Goal: Task Accomplishment & Management: Manage account settings

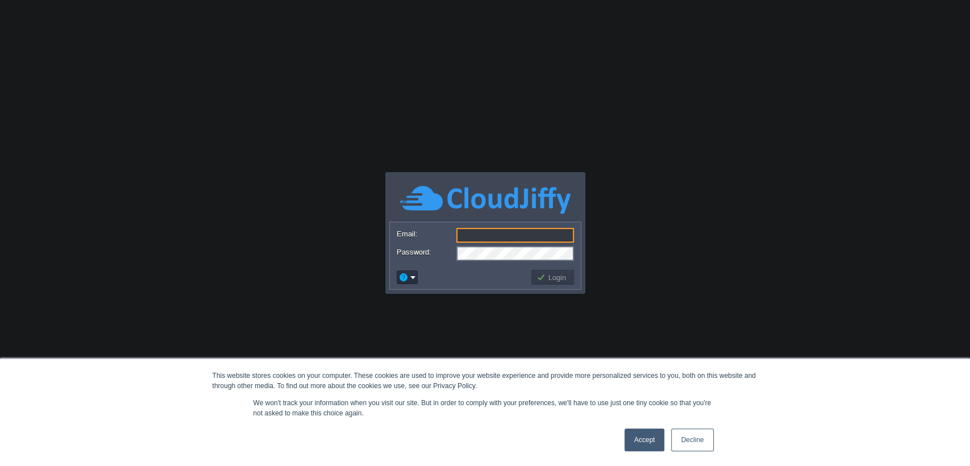
type input "[EMAIL_ADDRESS][PERSON_NAME][DOMAIN_NAME]"
click at [657, 440] on link "Accept" at bounding box center [644, 439] width 40 height 23
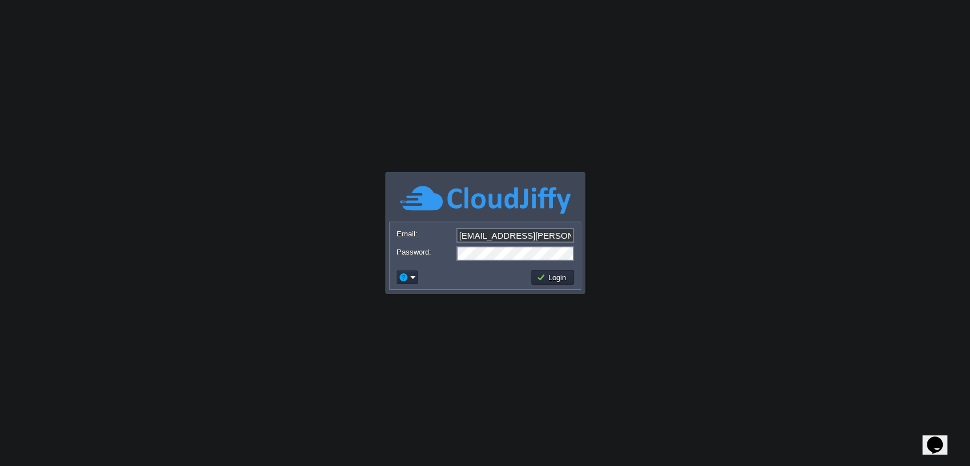
drag, startPoint x: 545, startPoint y: 265, endPoint x: 547, endPoint y: 275, distance: 9.8
click at [545, 268] on div "Login" at bounding box center [485, 277] width 191 height 24
click at [547, 275] on button "Login" at bounding box center [552, 277] width 33 height 10
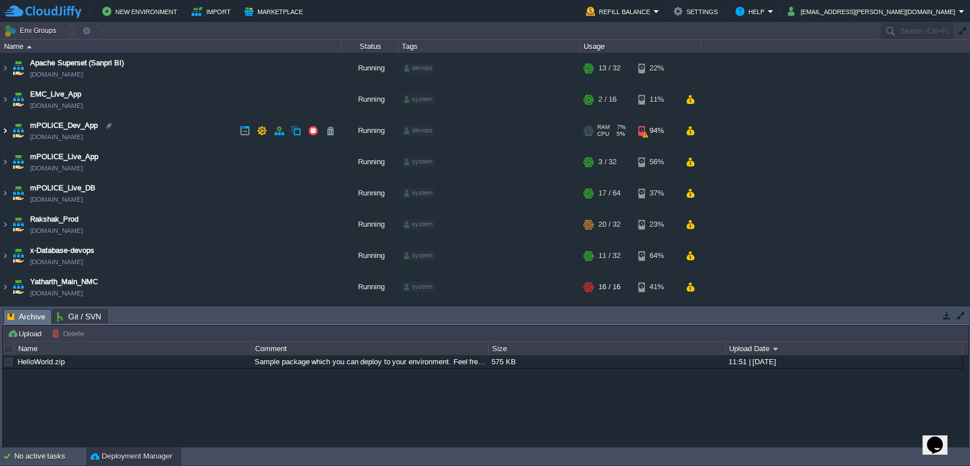
click at [7, 128] on img at bounding box center [5, 130] width 9 height 31
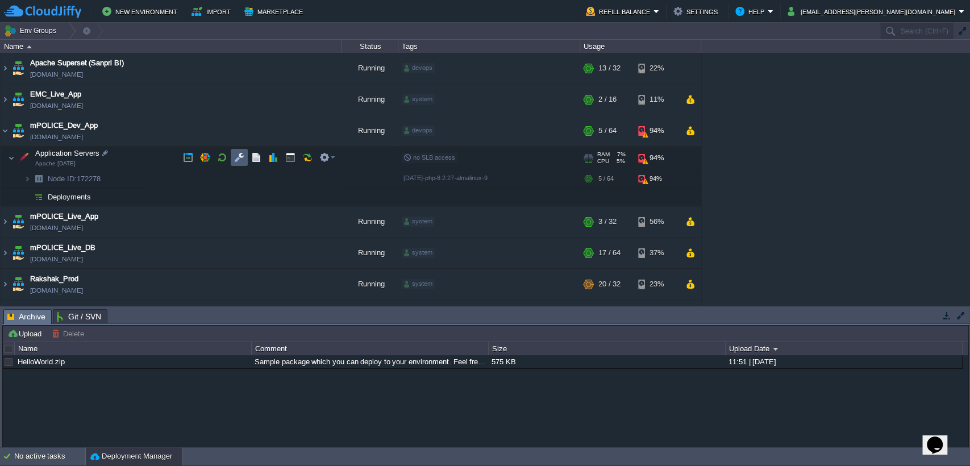
click at [240, 157] on button "button" at bounding box center [239, 157] width 10 height 10
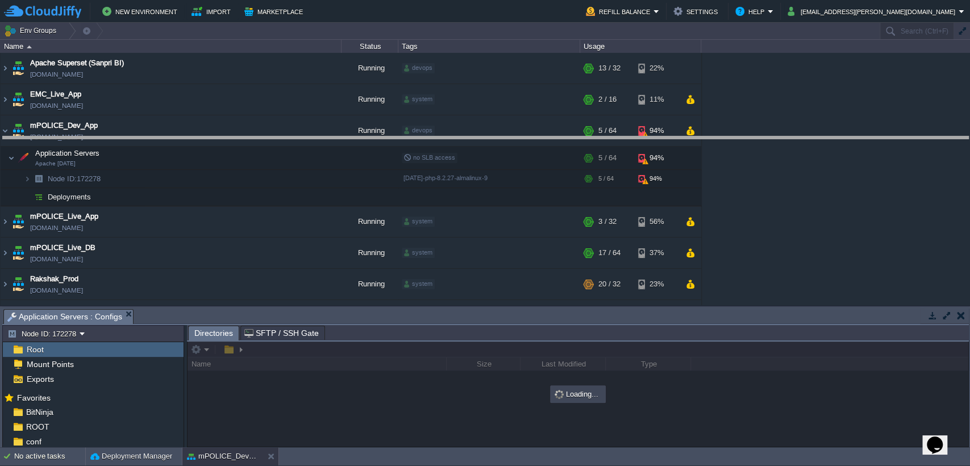
drag, startPoint x: 374, startPoint y: 319, endPoint x: 427, endPoint y: 147, distance: 180.0
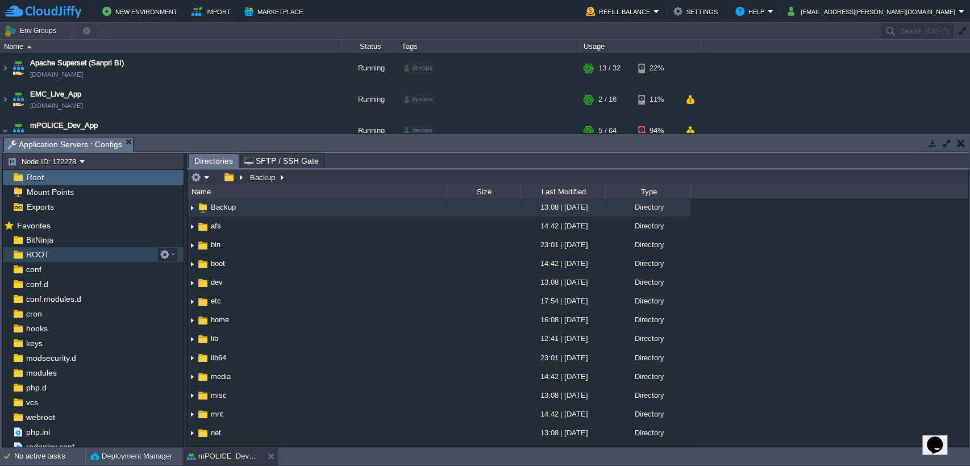
click at [59, 250] on div "ROOT" at bounding box center [93, 254] width 181 height 15
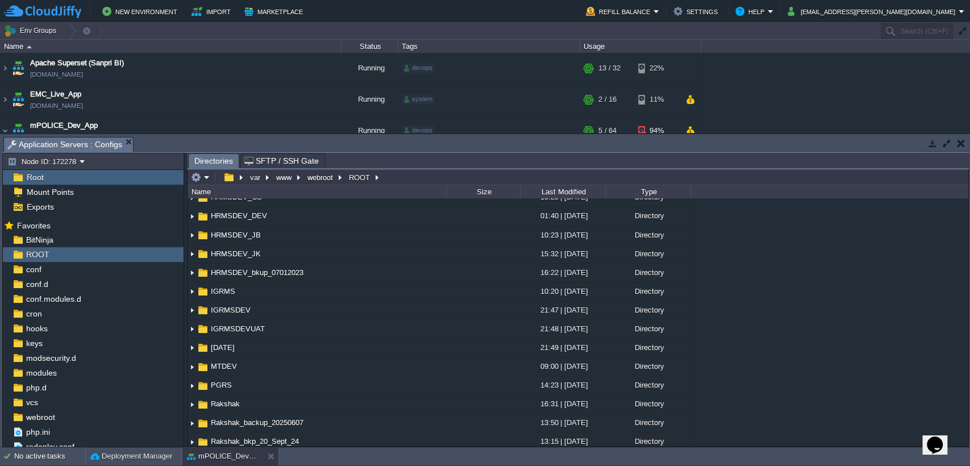
scroll to position [148, 0]
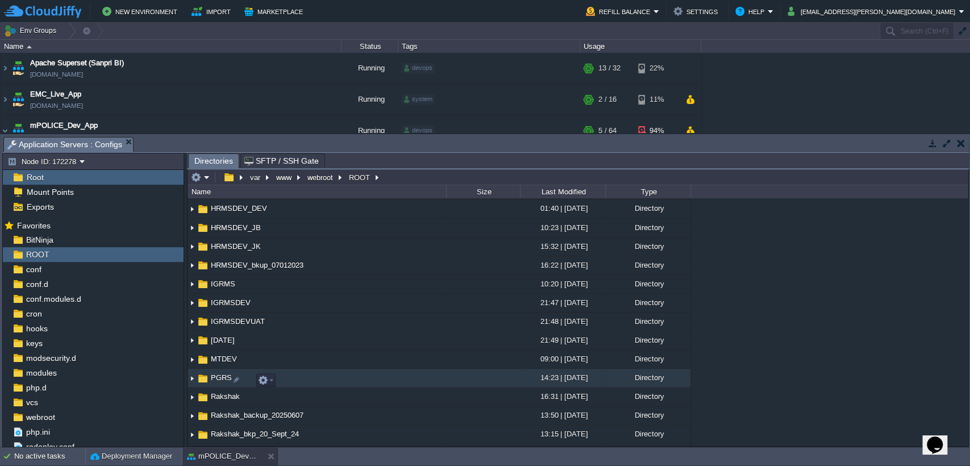
click at [222, 377] on span "PGRS" at bounding box center [221, 378] width 24 height 10
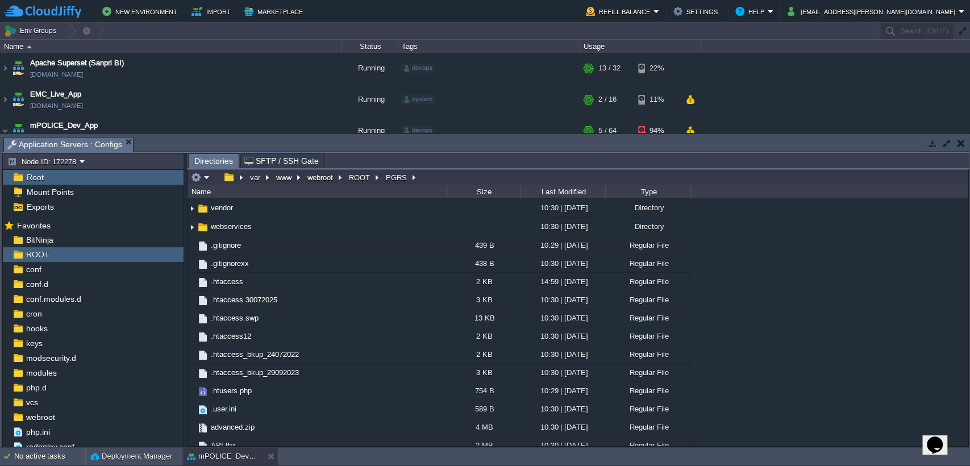
scroll to position [377, 0]
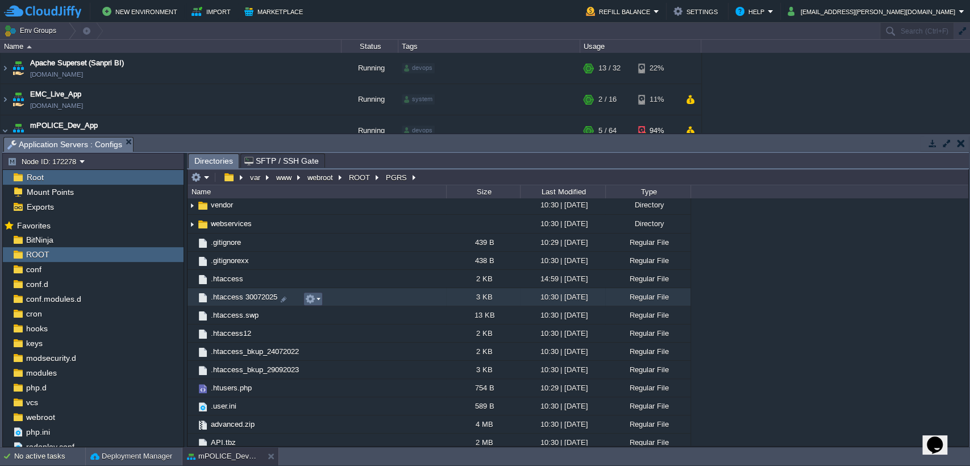
click at [318, 298] on em at bounding box center [312, 299] width 15 height 10
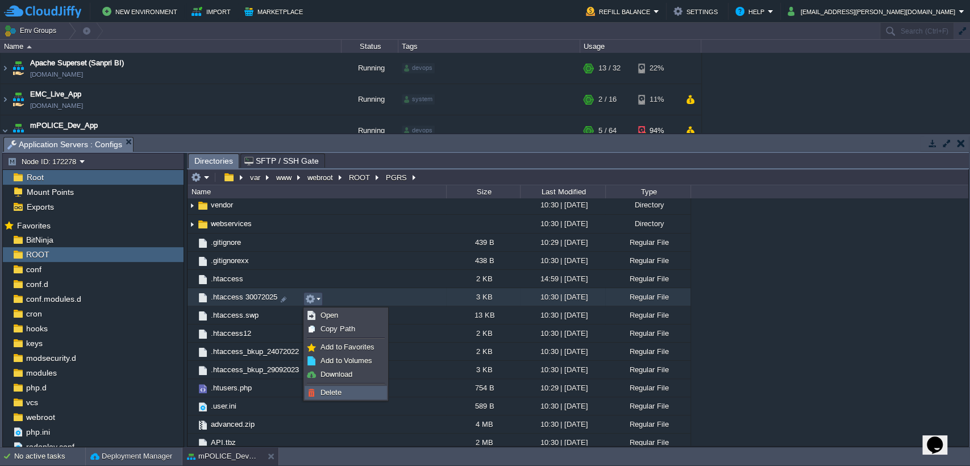
click at [336, 388] on span "Delete" at bounding box center [330, 392] width 21 height 9
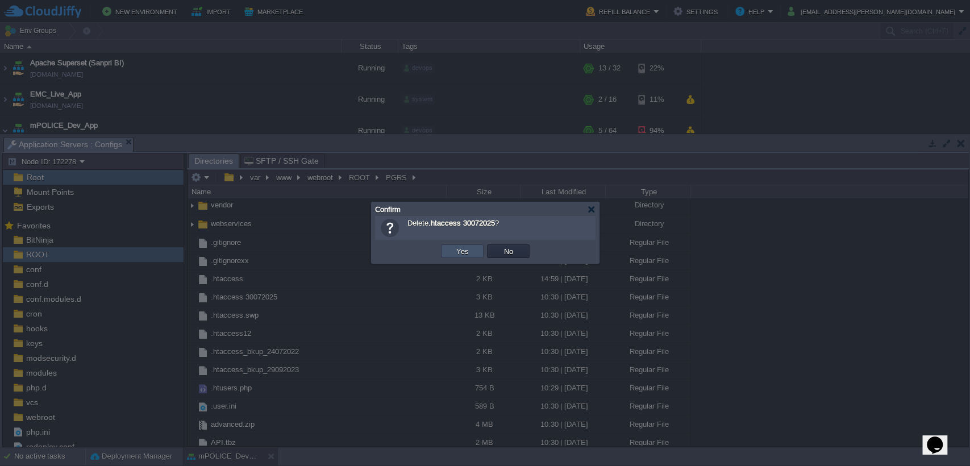
click at [463, 253] on button "Yes" at bounding box center [462, 251] width 19 height 10
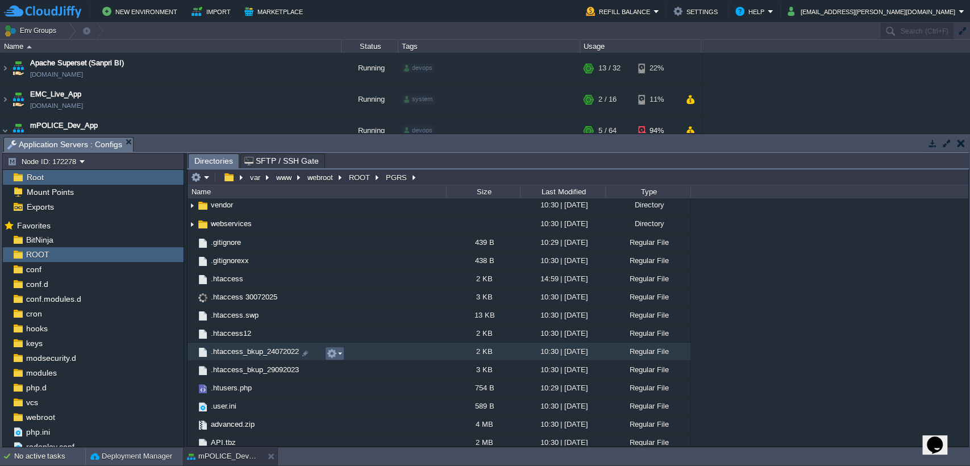
click at [340, 356] on em at bounding box center [334, 353] width 15 height 10
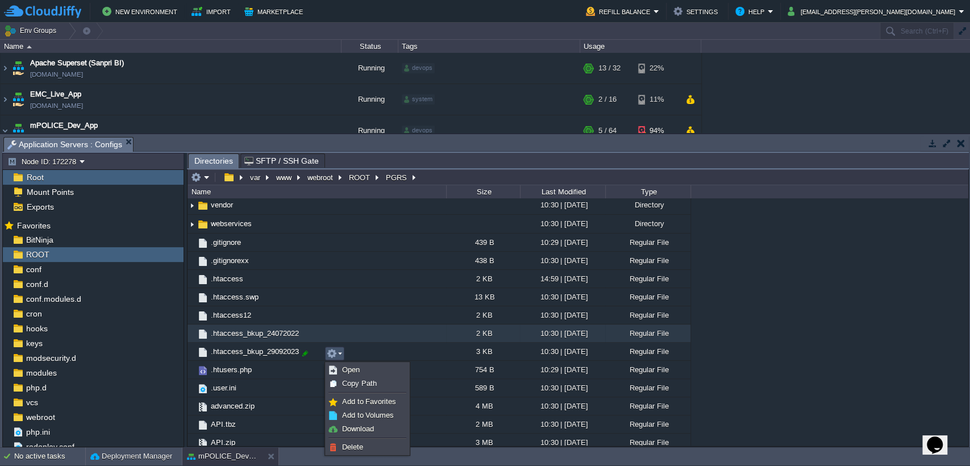
click at [308, 337] on div ".. .git 10:30 | [DATE] Directory API 10:30 | [DATE] Directory advanced 10:31 | …" at bounding box center [577, 321] width 780 height 247
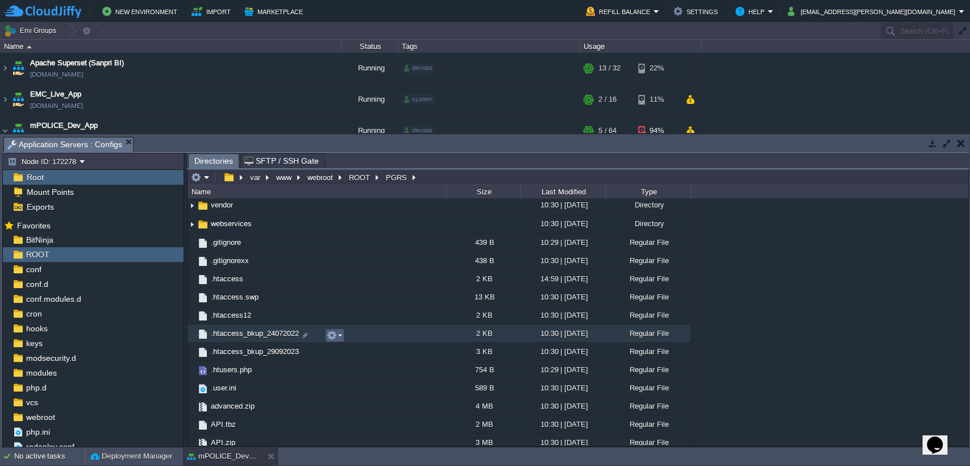
click at [337, 335] on em at bounding box center [334, 335] width 15 height 10
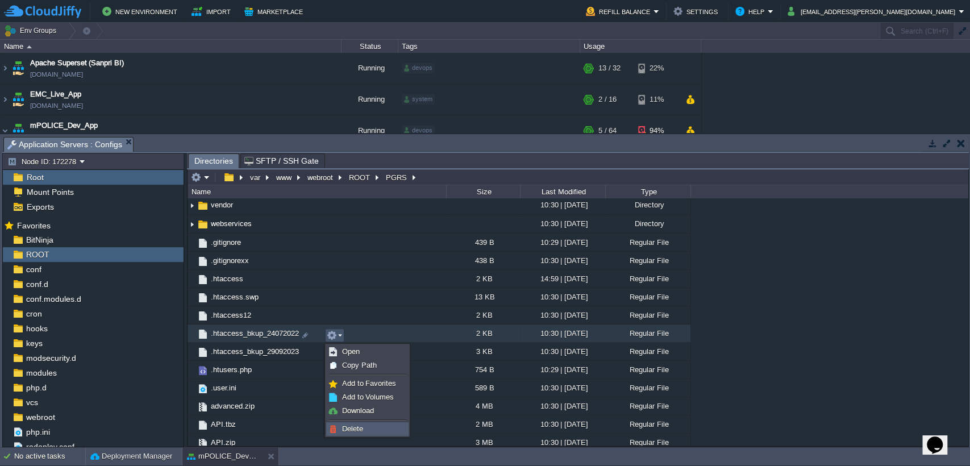
click at [352, 426] on span "Delete" at bounding box center [352, 428] width 21 height 9
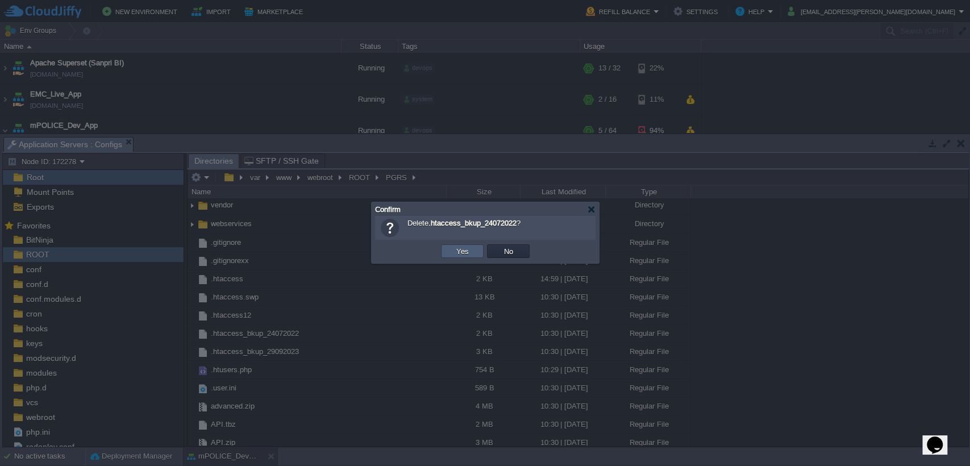
click at [465, 251] on button "Yes" at bounding box center [462, 251] width 19 height 10
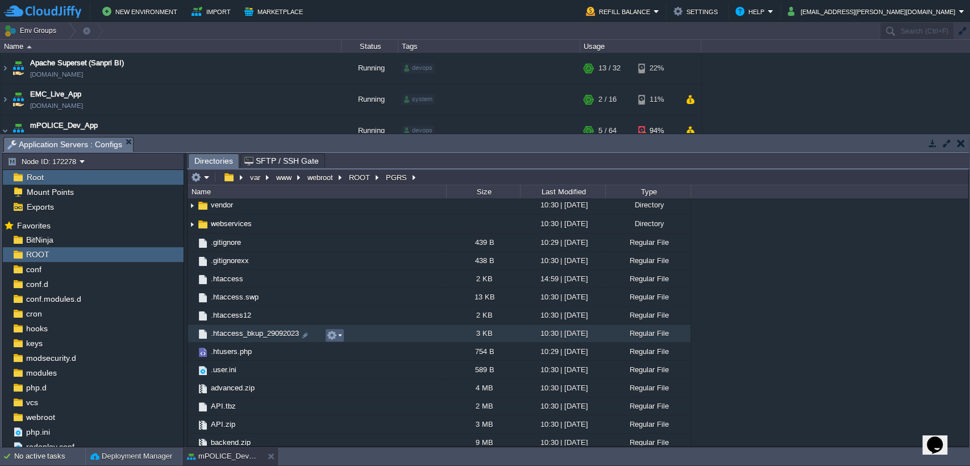
click at [337, 337] on em at bounding box center [334, 335] width 15 height 10
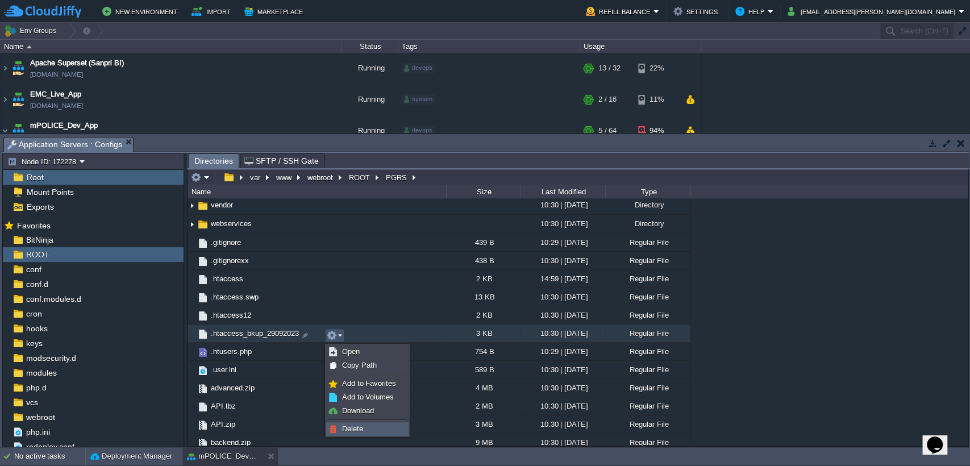
click at [354, 424] on span "Delete" at bounding box center [352, 428] width 21 height 9
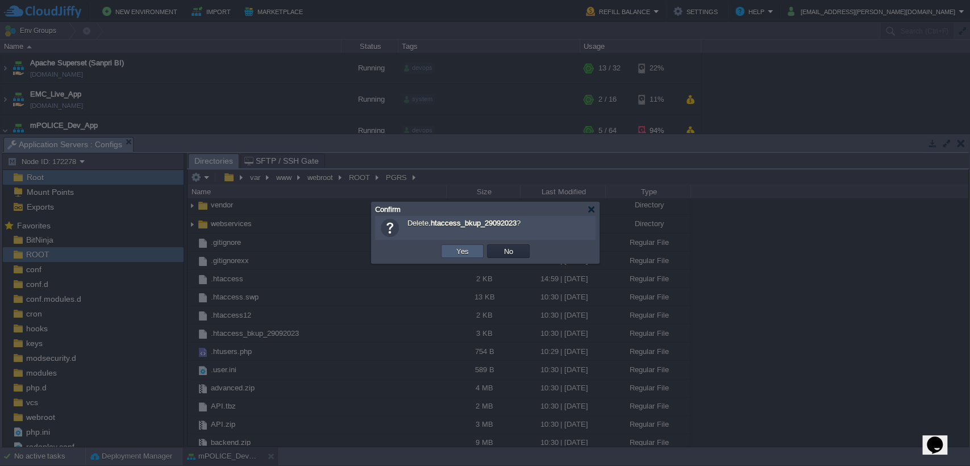
click at [467, 249] on button "Yes" at bounding box center [462, 251] width 19 height 10
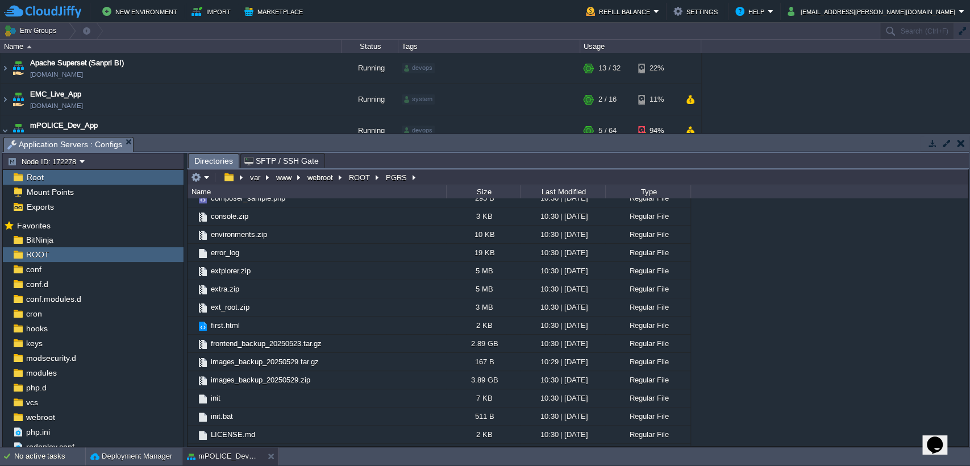
scroll to position [733, 0]
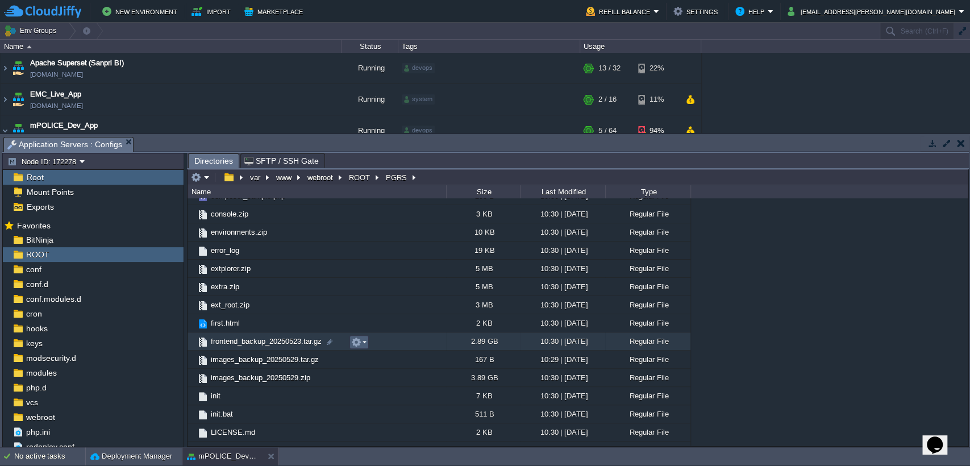
click at [361, 340] on em at bounding box center [358, 342] width 15 height 10
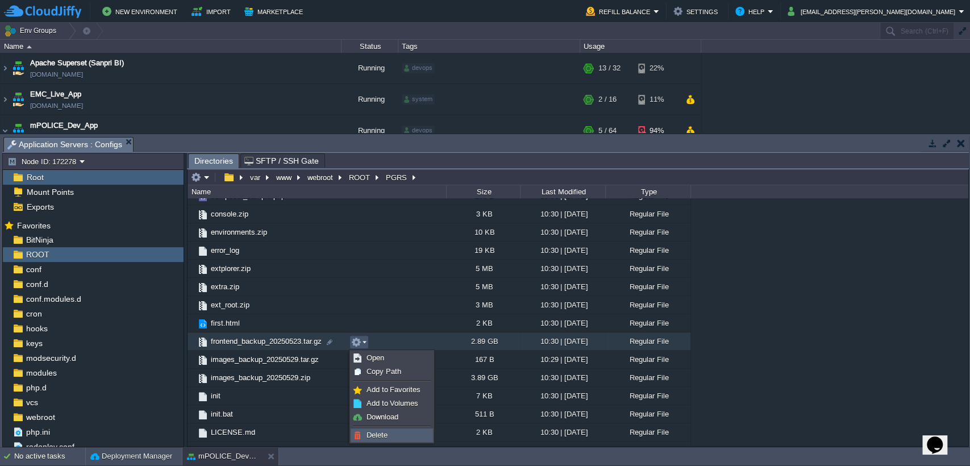
click at [378, 429] on link "Delete" at bounding box center [391, 435] width 81 height 12
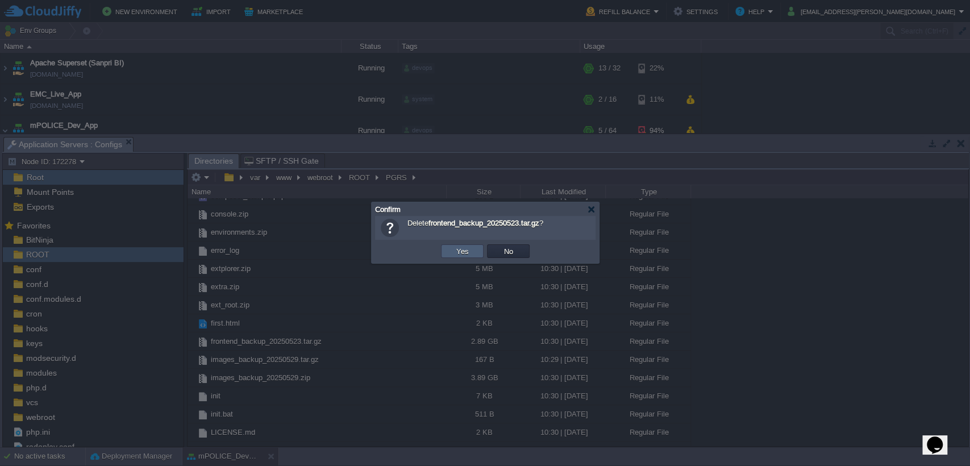
click at [468, 254] on button "Yes" at bounding box center [462, 251] width 19 height 10
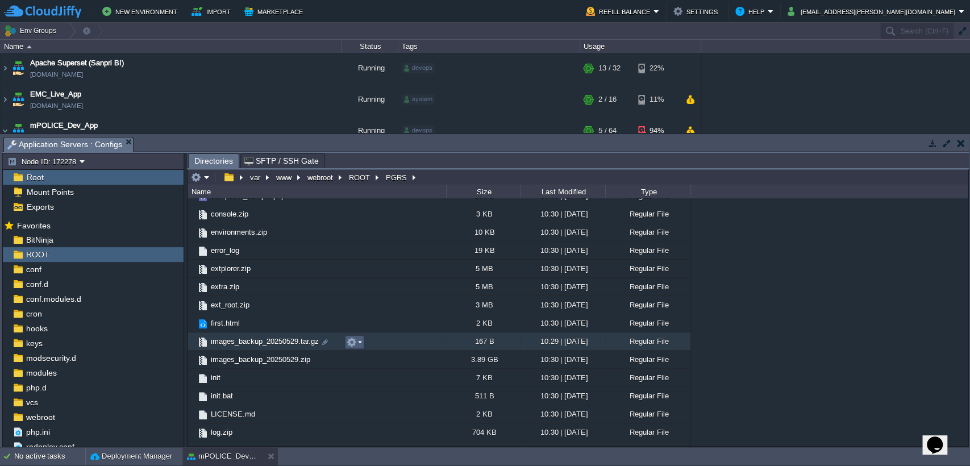
click at [356, 340] on em at bounding box center [353, 342] width 15 height 10
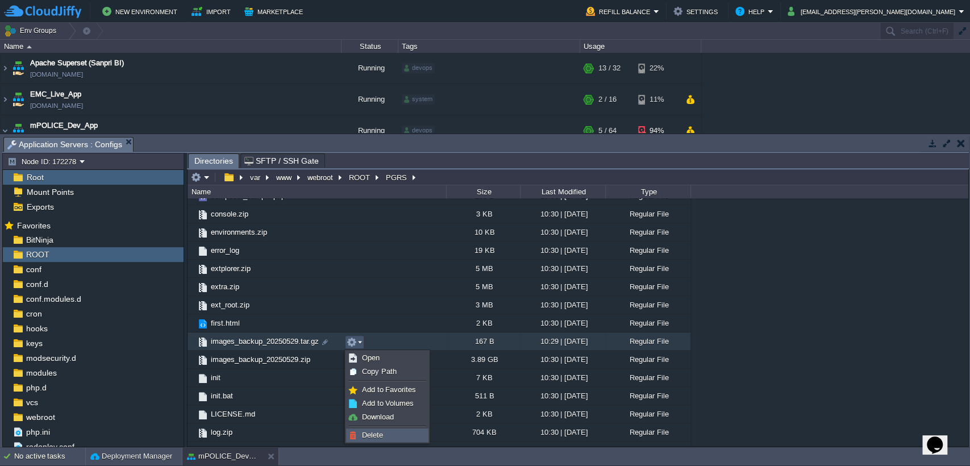
click at [369, 432] on span "Delete" at bounding box center [372, 435] width 21 height 9
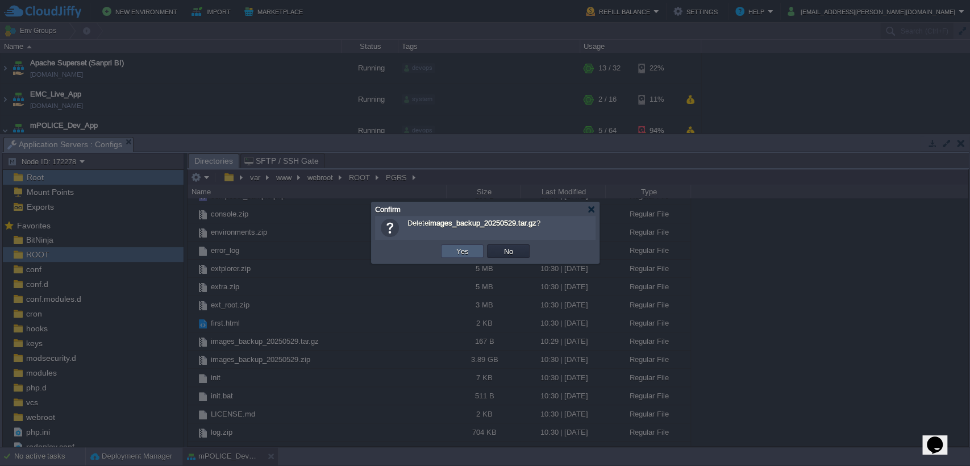
click at [470, 252] on button "Yes" at bounding box center [462, 251] width 19 height 10
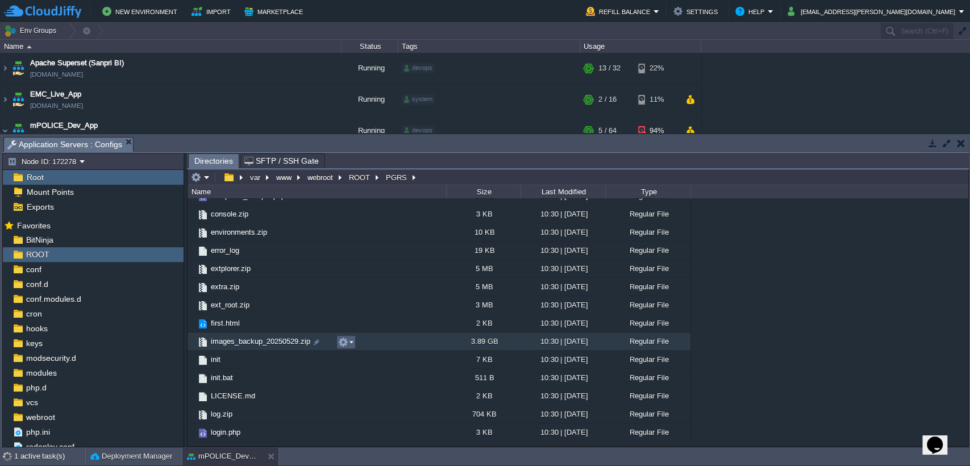
click at [349, 346] on em at bounding box center [345, 342] width 15 height 10
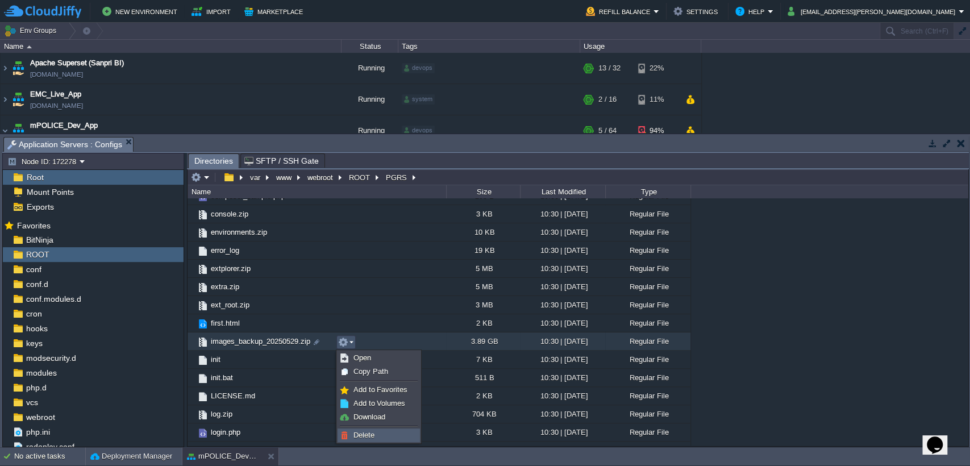
click at [358, 435] on span "Delete" at bounding box center [363, 435] width 21 height 9
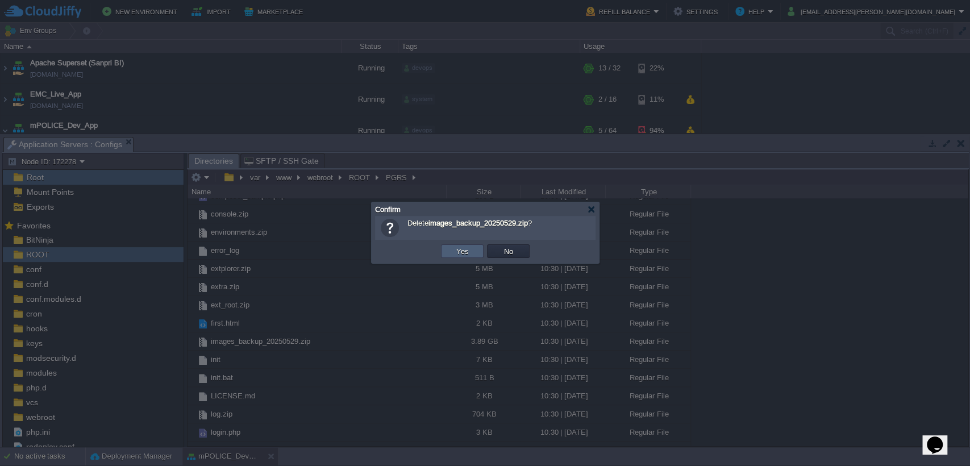
click at [466, 250] on button "Yes" at bounding box center [462, 251] width 19 height 10
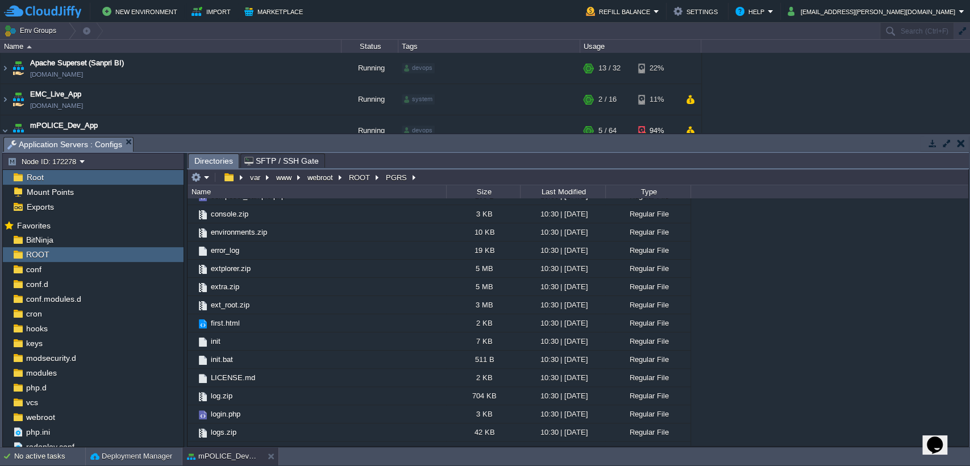
drag, startPoint x: 963, startPoint y: 349, endPoint x: 964, endPoint y: 362, distance: 13.7
click at [964, 362] on div ".. .git 10:30 | [DATE] Directory API 10:30 | [DATE] Directory advanced 10:31 | …" at bounding box center [577, 321] width 780 height 247
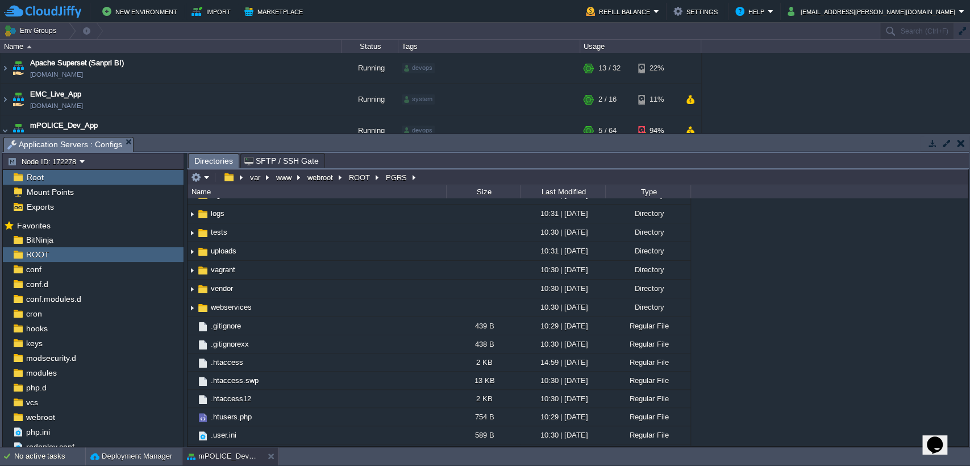
scroll to position [220, 0]
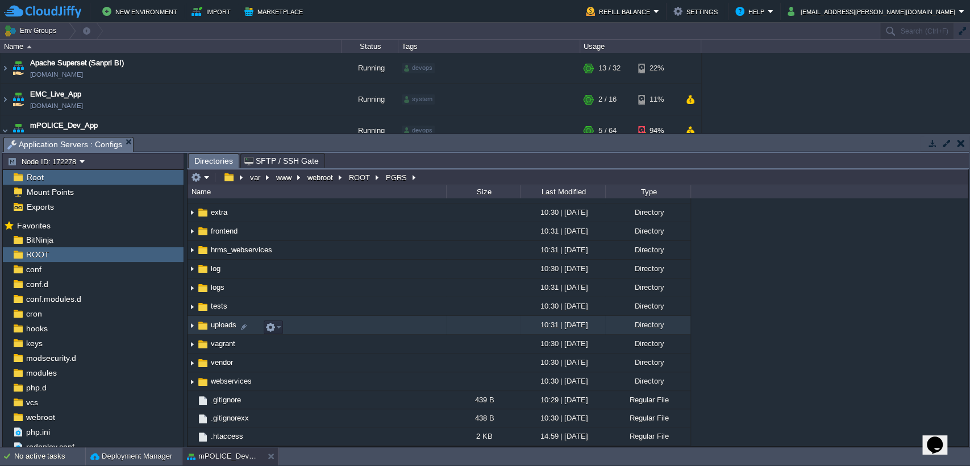
click at [222, 327] on span "uploads" at bounding box center [223, 325] width 29 height 10
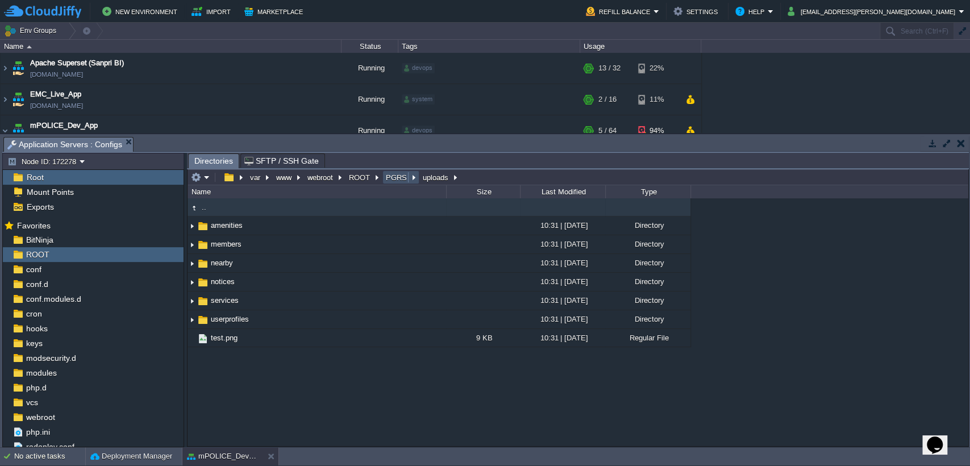
click at [393, 176] on button "PGRS" at bounding box center [397, 177] width 26 height 10
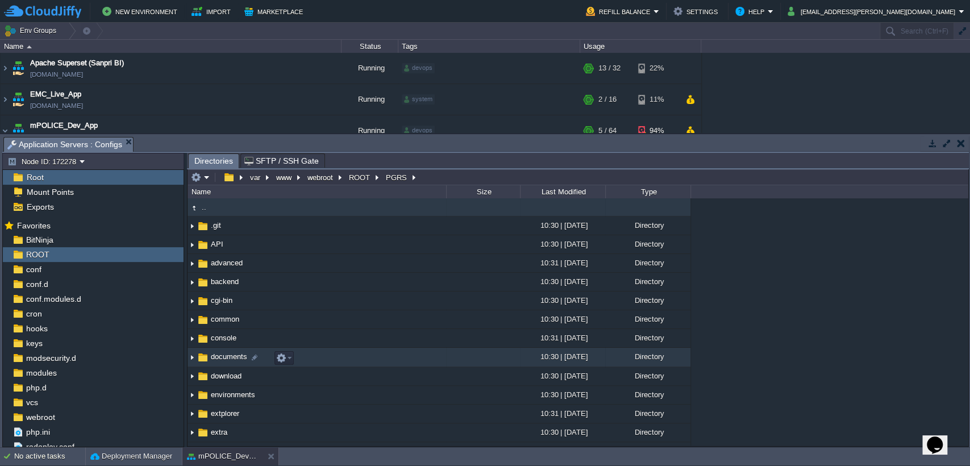
click at [228, 359] on span "documents" at bounding box center [229, 357] width 40 height 10
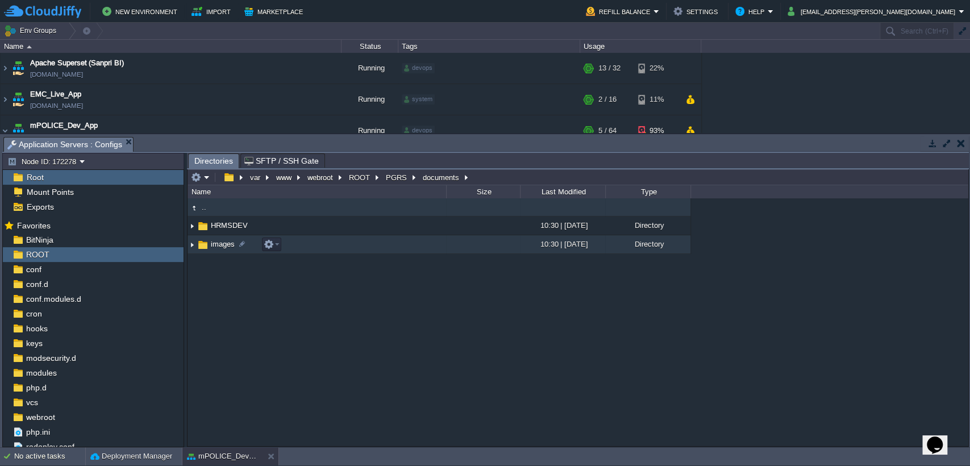
click at [224, 243] on span "images" at bounding box center [222, 244] width 27 height 10
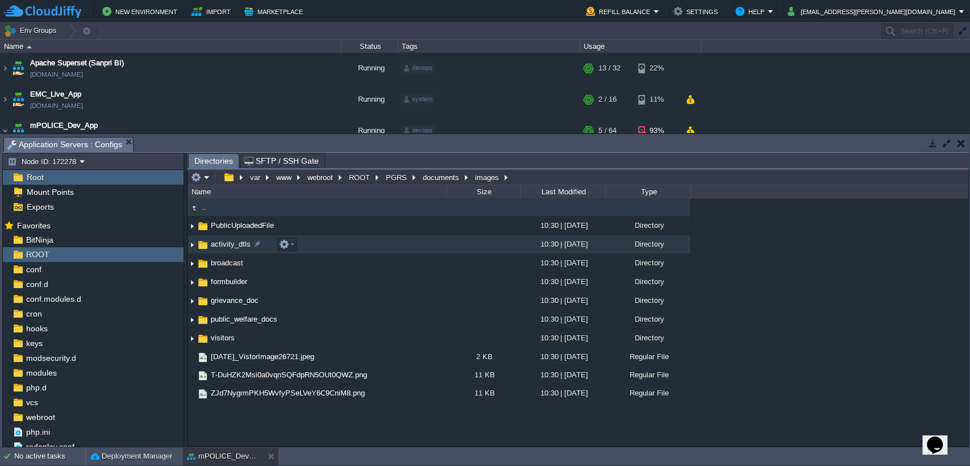
click at [231, 244] on span "activity_dtls" at bounding box center [230, 244] width 43 height 10
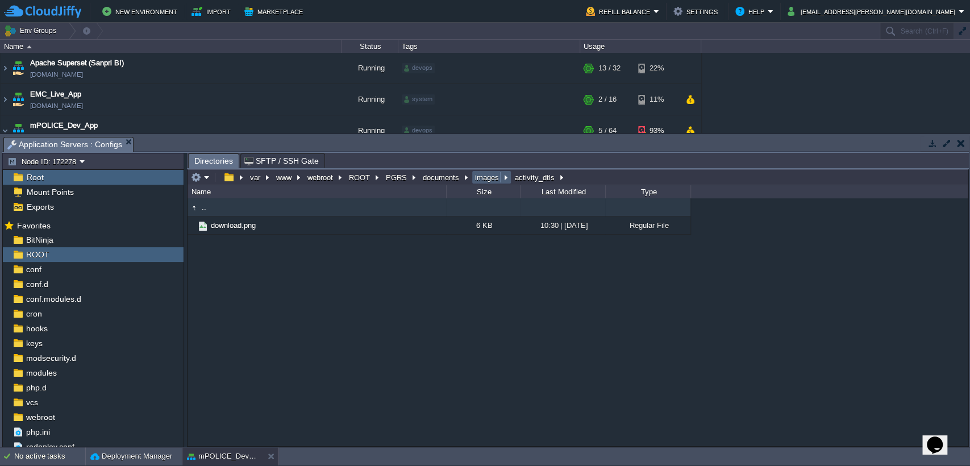
click at [487, 176] on button "images" at bounding box center [487, 177] width 28 height 10
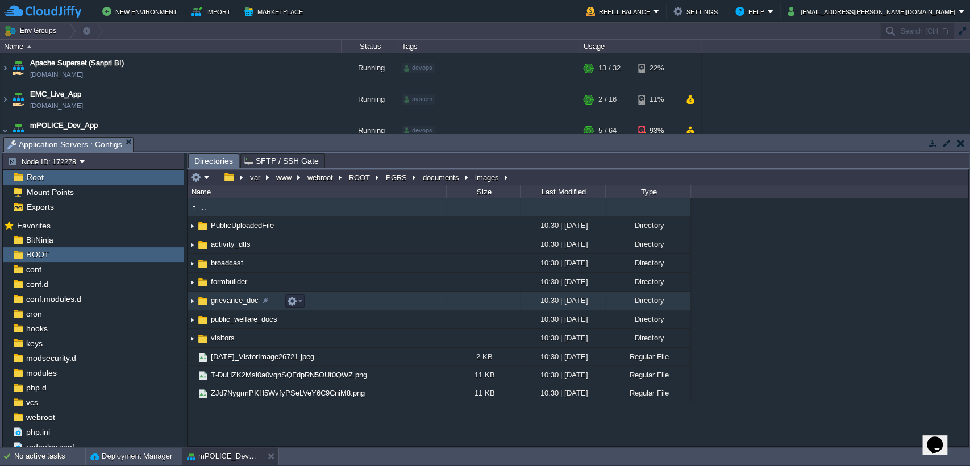
click at [229, 299] on span "grievance_doc" at bounding box center [234, 300] width 51 height 10
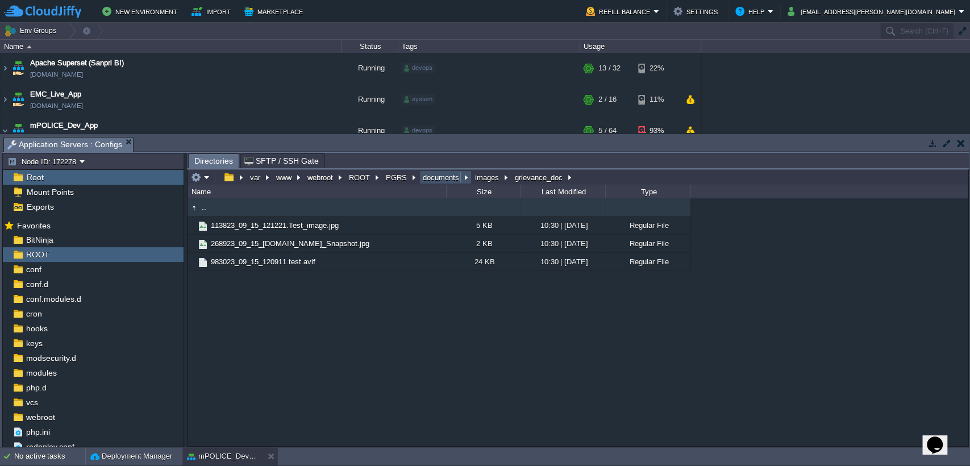
click at [441, 176] on button "documents" at bounding box center [441, 177] width 41 height 10
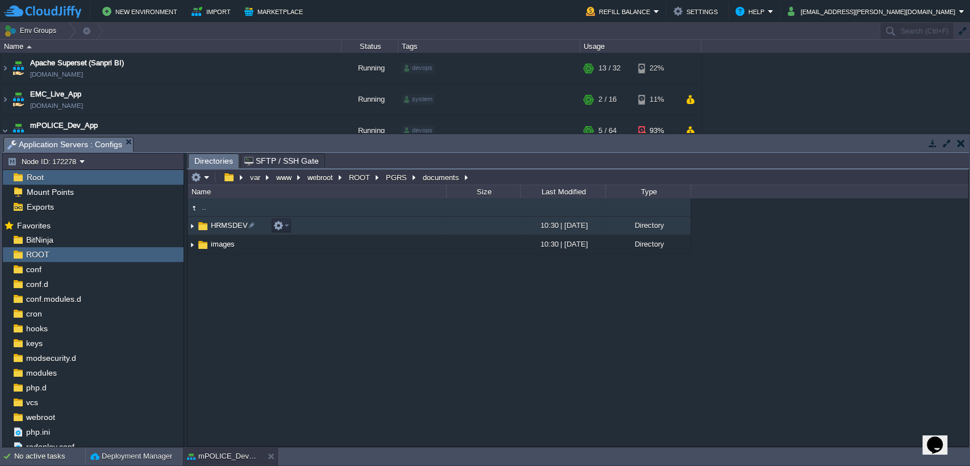
click at [231, 223] on span "HRMSDEV" at bounding box center [229, 225] width 40 height 10
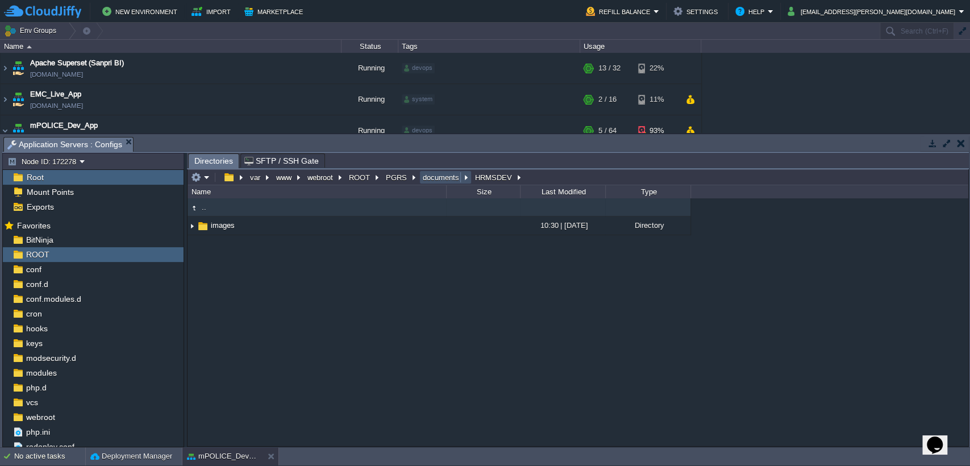
click at [424, 177] on button "documents" at bounding box center [441, 177] width 41 height 10
click at [391, 177] on button "PGRS" at bounding box center [397, 177] width 26 height 10
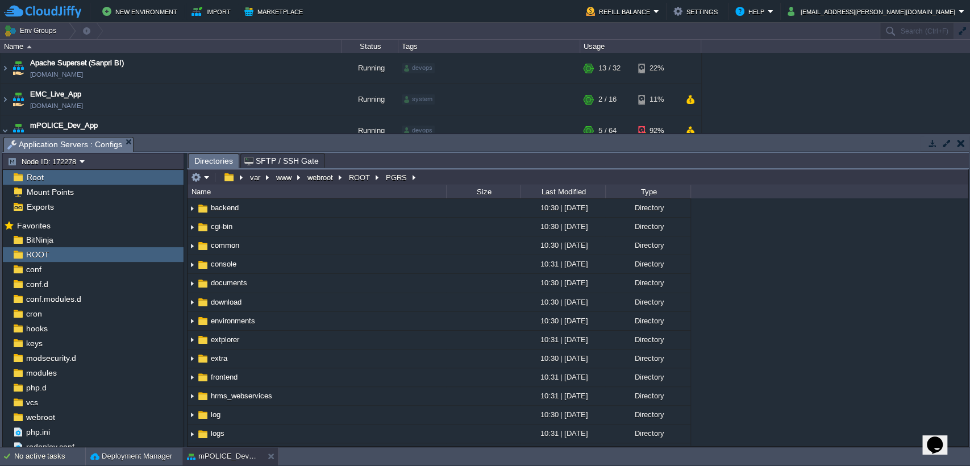
scroll to position [79, 0]
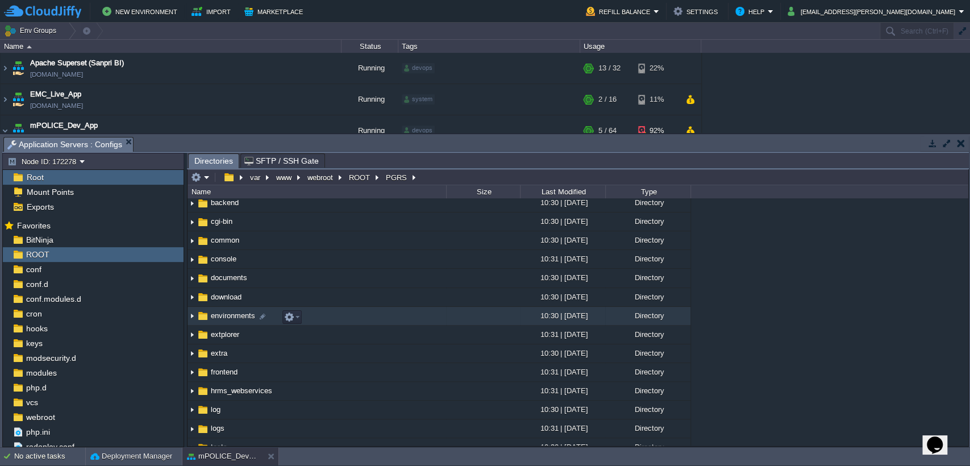
click at [233, 316] on span "environments" at bounding box center [233, 316] width 48 height 10
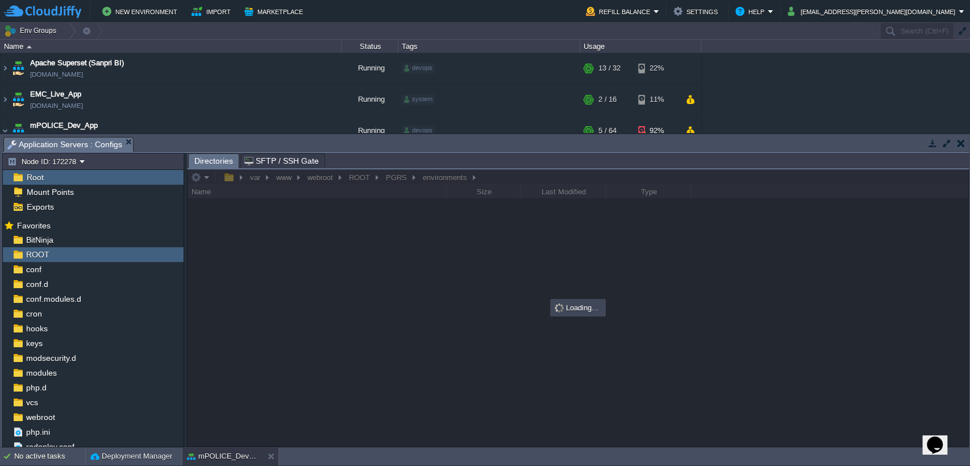
scroll to position [0, 0]
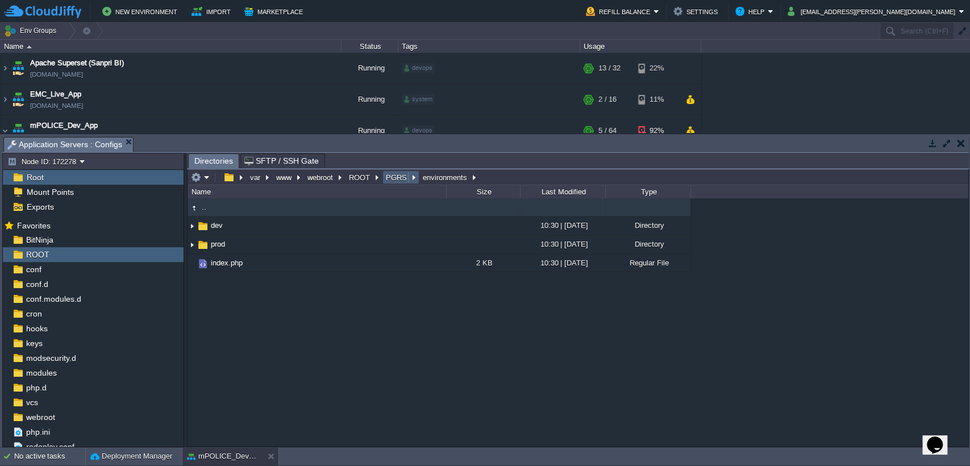
click at [393, 178] on button "PGRS" at bounding box center [397, 177] width 26 height 10
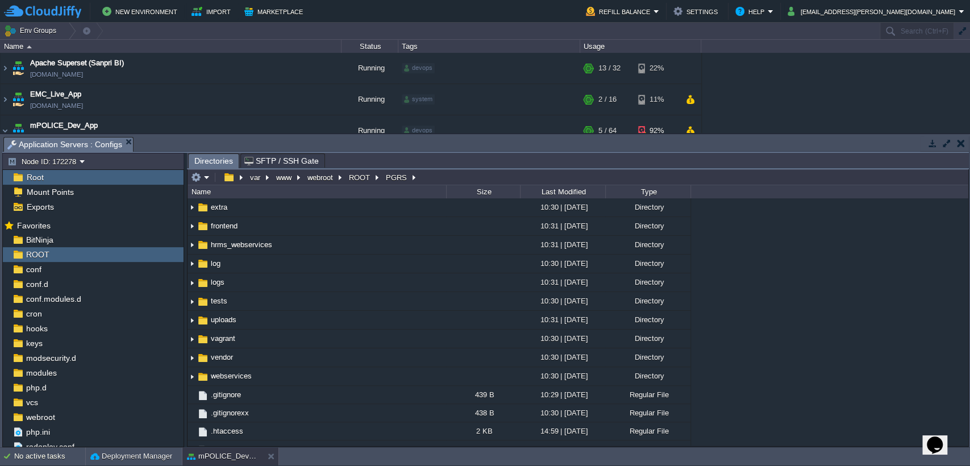
scroll to position [266, 0]
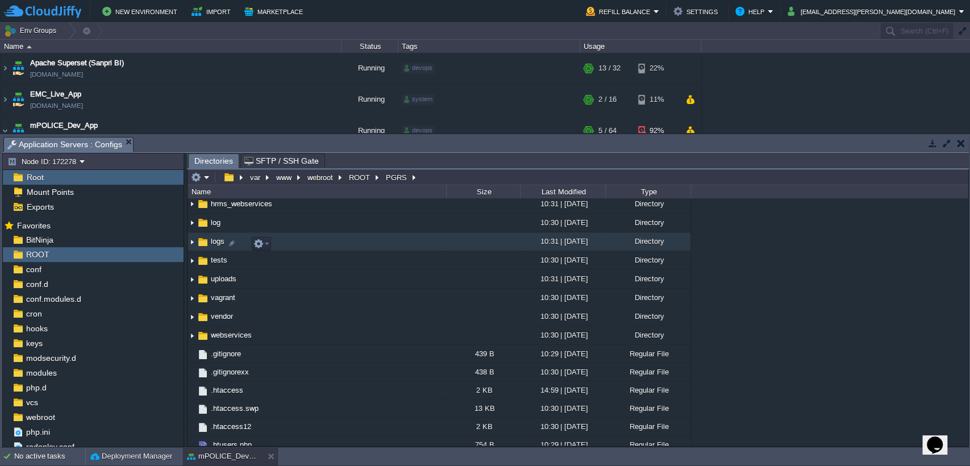
click at [212, 240] on span "logs" at bounding box center [217, 241] width 17 height 10
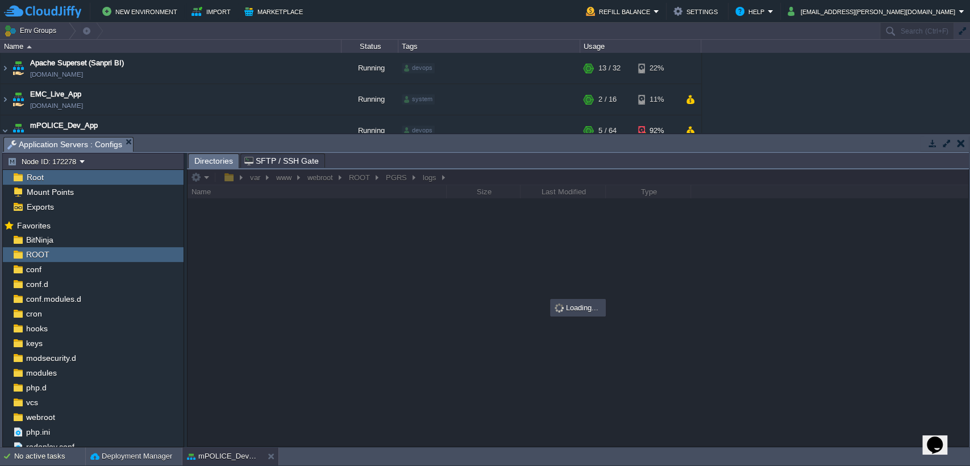
scroll to position [0, 0]
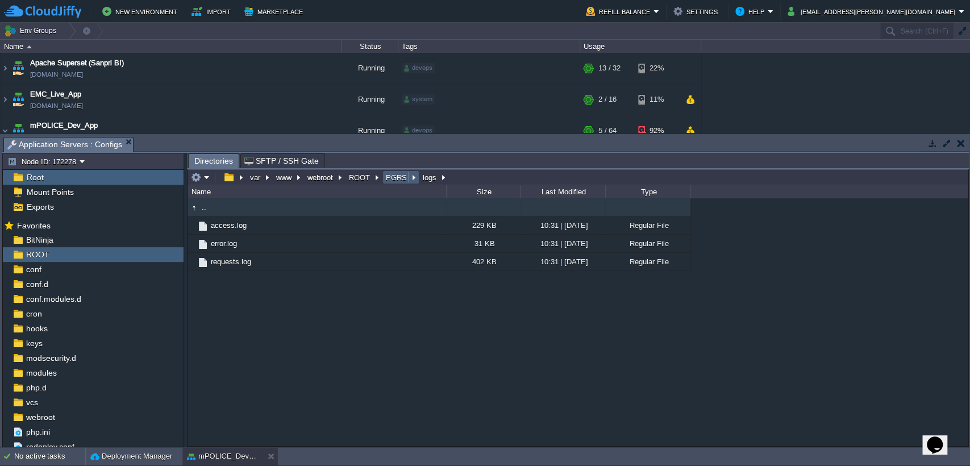
click at [395, 178] on button "PGRS" at bounding box center [397, 177] width 26 height 10
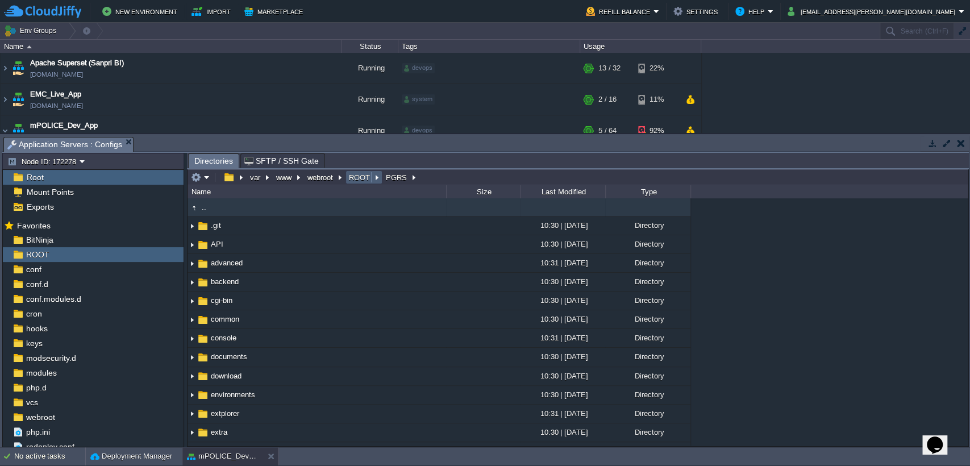
click at [360, 178] on button "ROOT" at bounding box center [360, 177] width 26 height 10
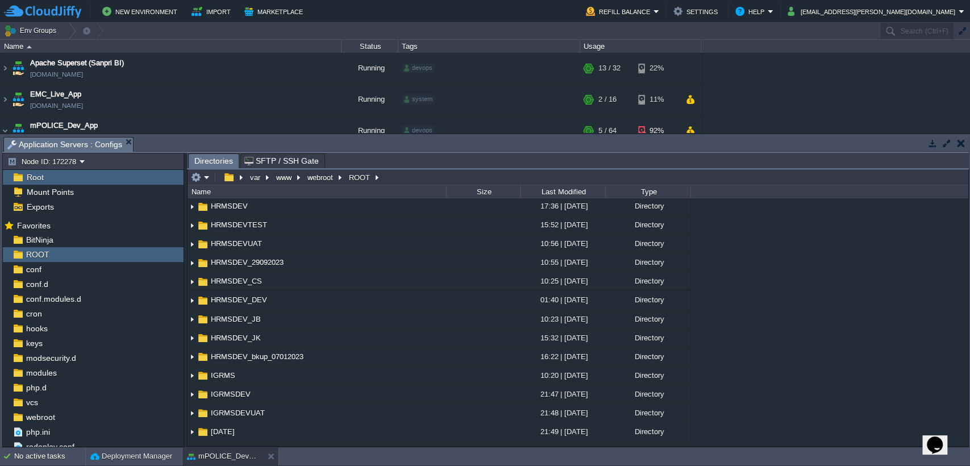
scroll to position [77, 0]
type input "/var/www/webroot/ROOT"
click at [415, 183] on input "/var/www/webroot/ROOT" at bounding box center [577, 177] width 780 height 16
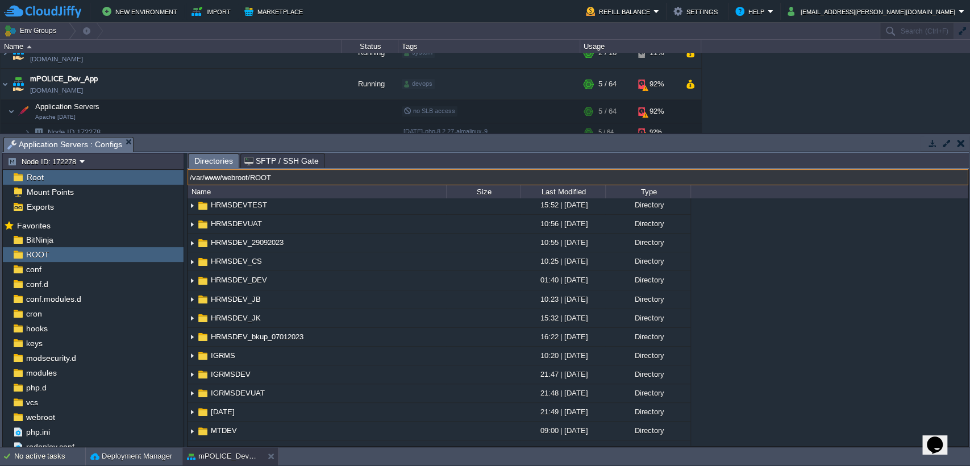
scroll to position [49, 0]
click at [291, 110] on button "button" at bounding box center [290, 108] width 10 height 10
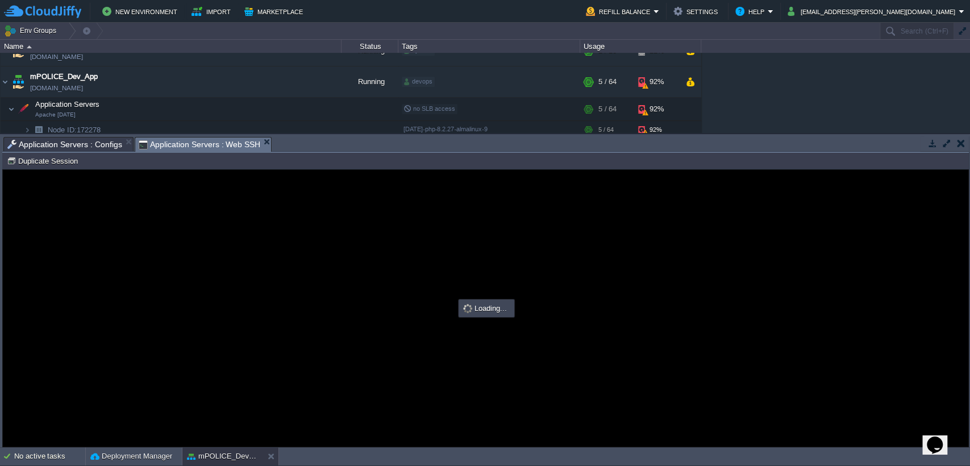
scroll to position [0, 0]
type input "#000000"
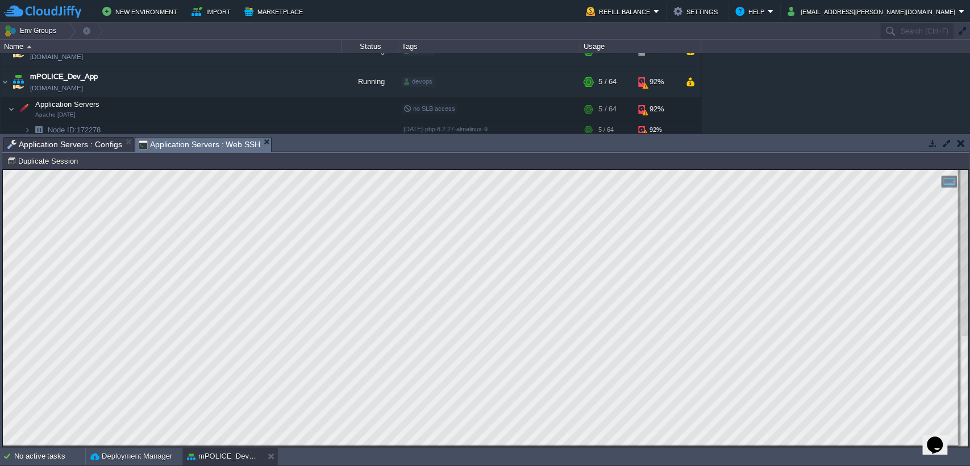
click at [95, 139] on span "Application Servers : Configs" at bounding box center [64, 144] width 115 height 14
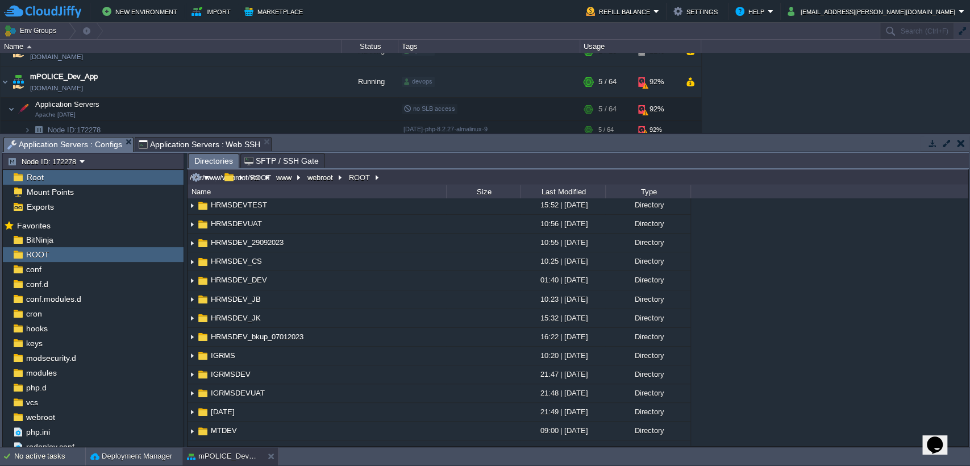
click at [404, 180] on input "/var/www/webroot/ROOT" at bounding box center [577, 177] width 780 height 16
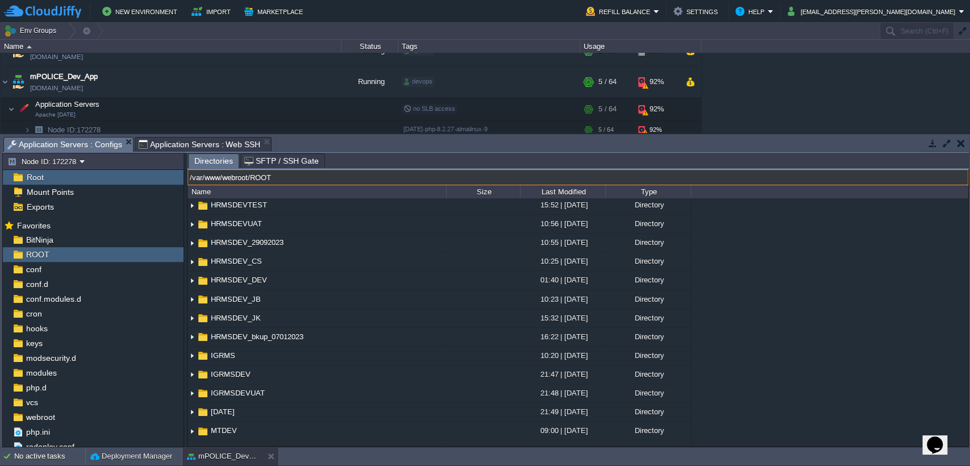
paste input "./.git/objects/pack/"
type input "./.git/objects/pack/"
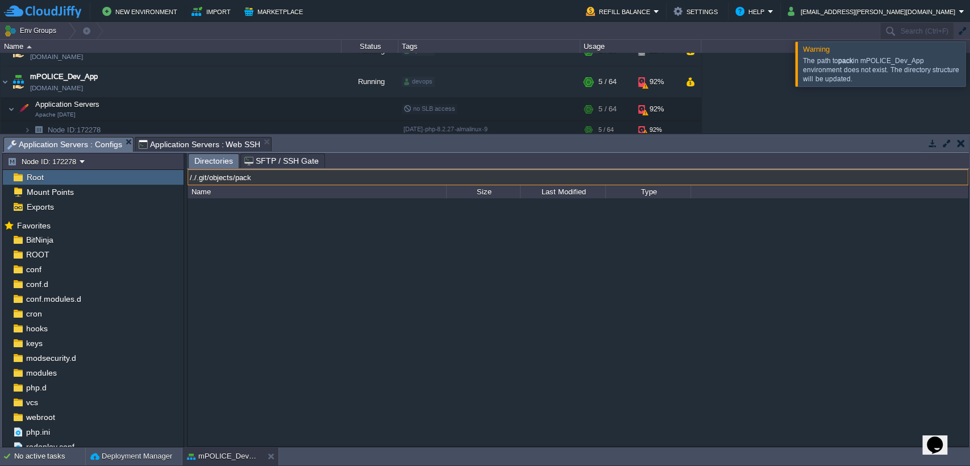
click at [404, 180] on input "/./.git/objects/pack" at bounding box center [577, 177] width 780 height 16
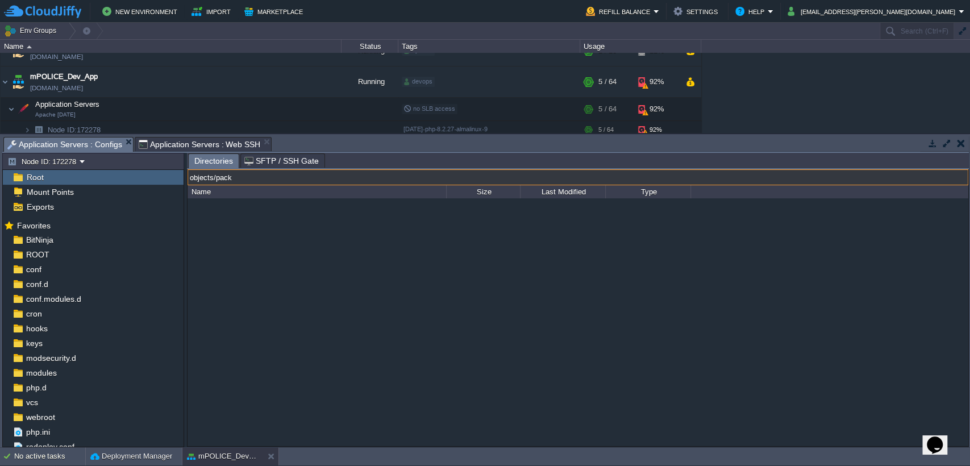
type input "objects/pack"
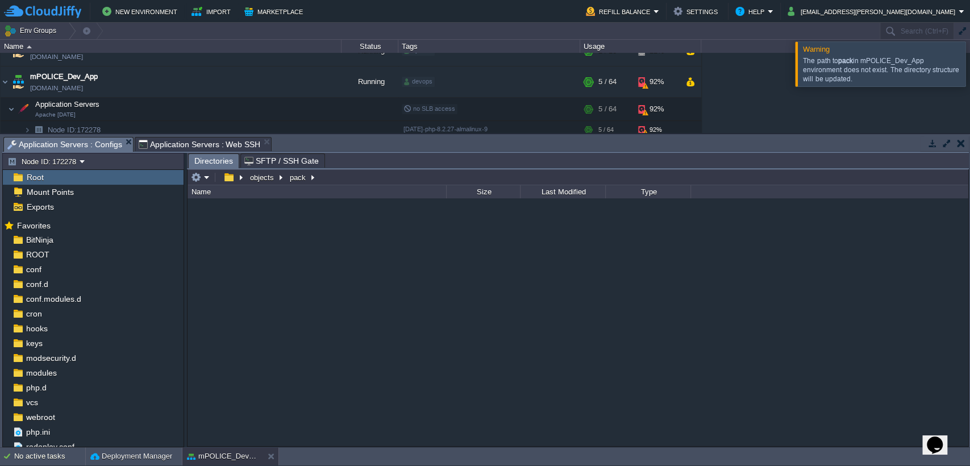
type input "/objects/pack"
click at [384, 179] on input "/objects/pack" at bounding box center [577, 177] width 780 height 16
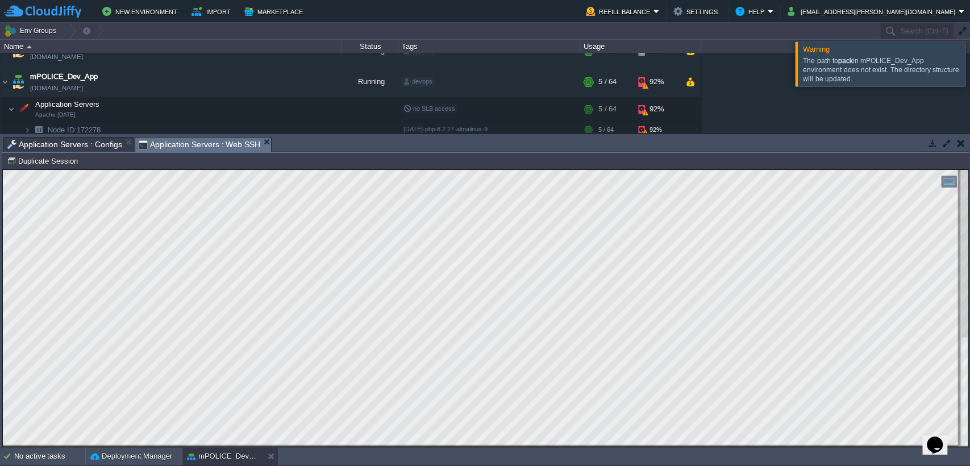
click at [222, 141] on span "Application Servers : Web SSH" at bounding box center [200, 144] width 122 height 14
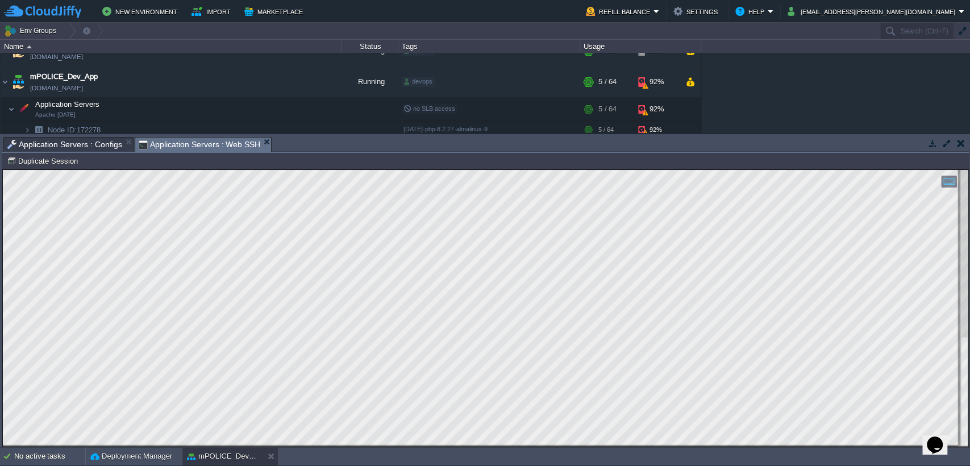
click at [92, 144] on span "Application Servers : Configs" at bounding box center [64, 144] width 115 height 14
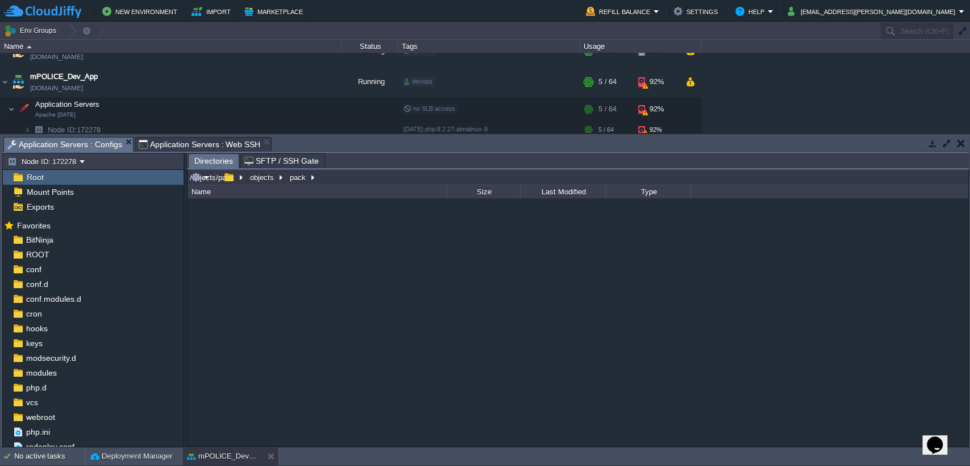
click at [323, 178] on input "/objects/pack" at bounding box center [577, 177] width 780 height 16
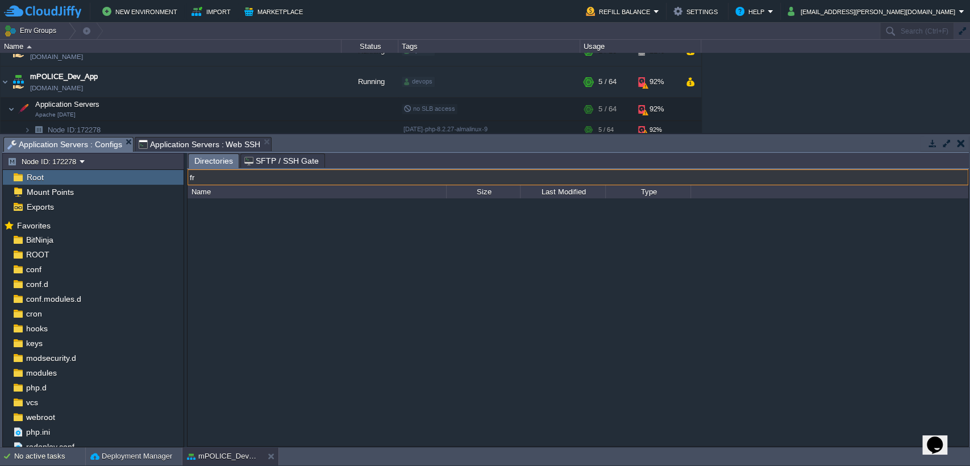
type input "f"
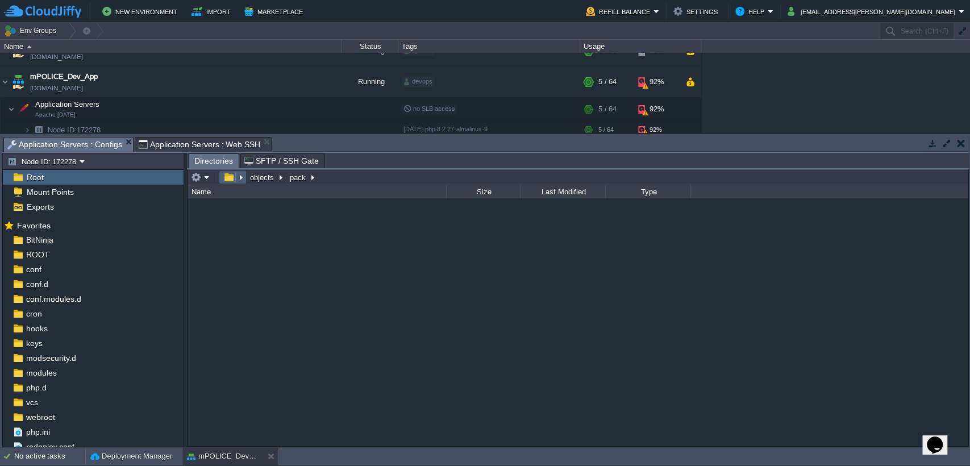
click at [231, 179] on button "button" at bounding box center [228, 177] width 16 height 10
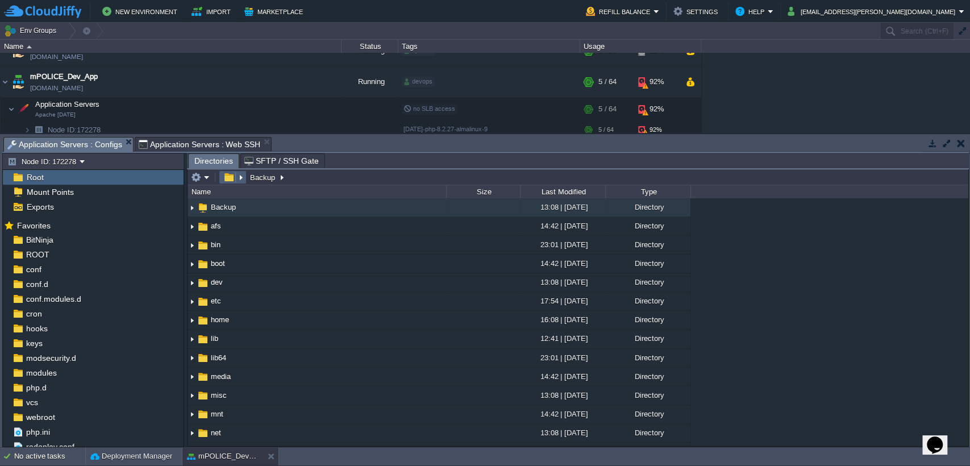
click at [227, 179] on button "button" at bounding box center [228, 177] width 16 height 10
click at [56, 256] on div "ROOT" at bounding box center [93, 254] width 181 height 15
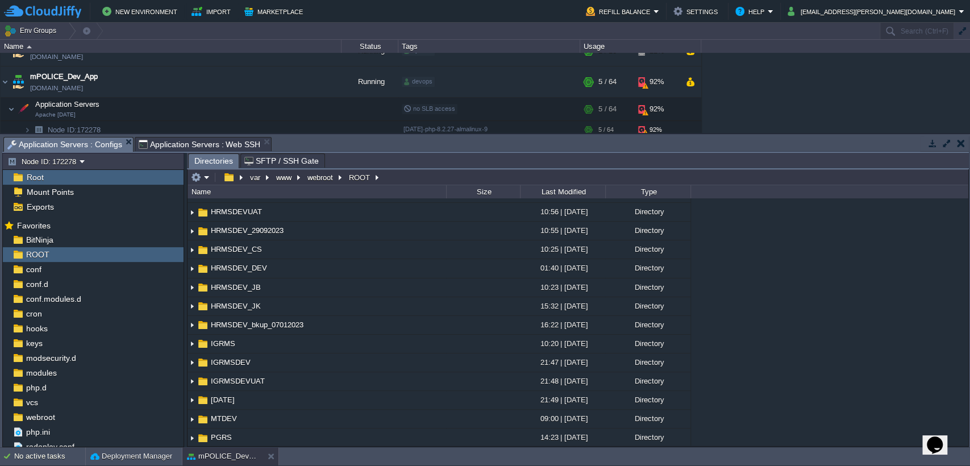
scroll to position [111, 0]
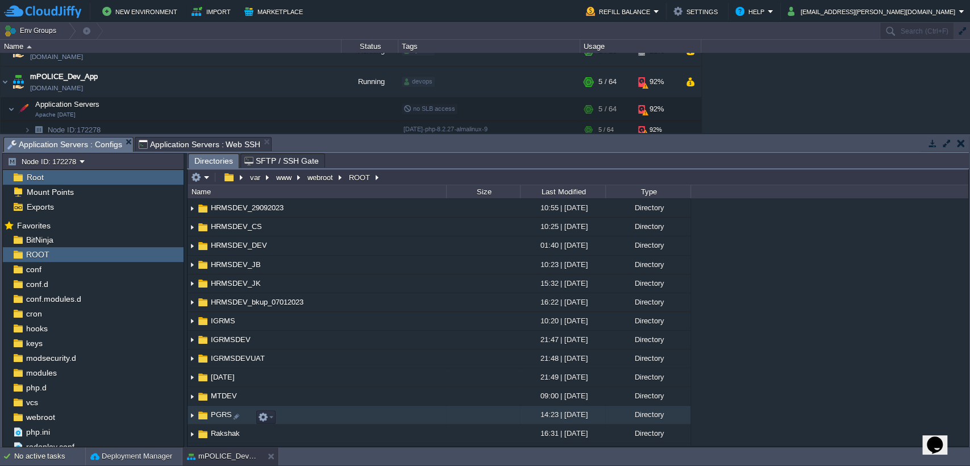
click at [223, 412] on span "PGRS" at bounding box center [221, 415] width 24 height 10
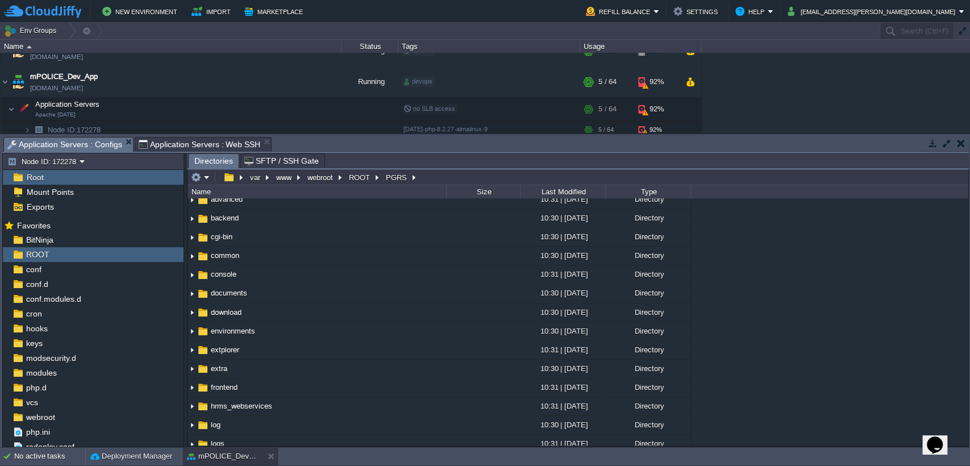
scroll to position [72, 0]
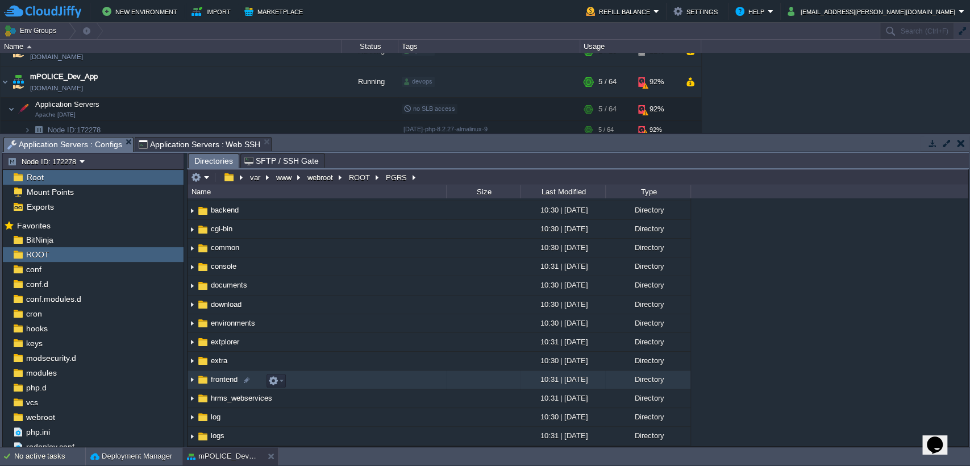
click at [227, 381] on span "frontend" at bounding box center [224, 379] width 30 height 10
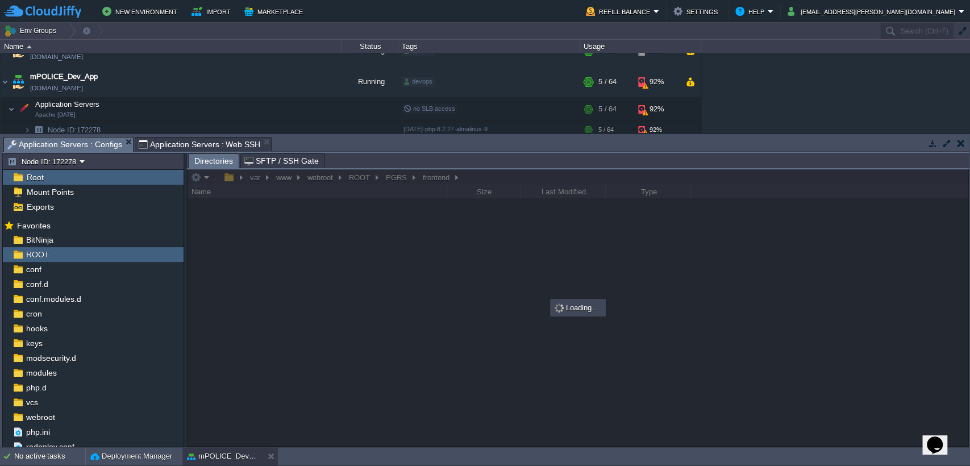
scroll to position [0, 0]
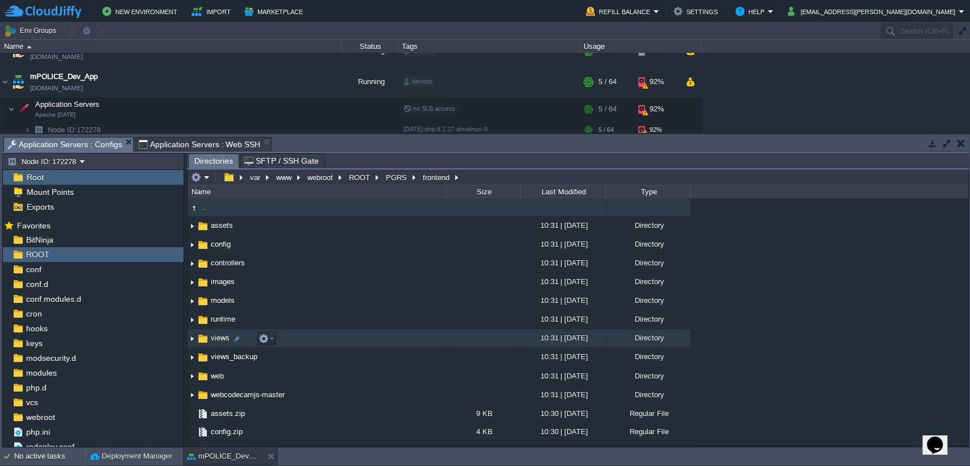
click at [218, 336] on span "views" at bounding box center [220, 338] width 22 height 10
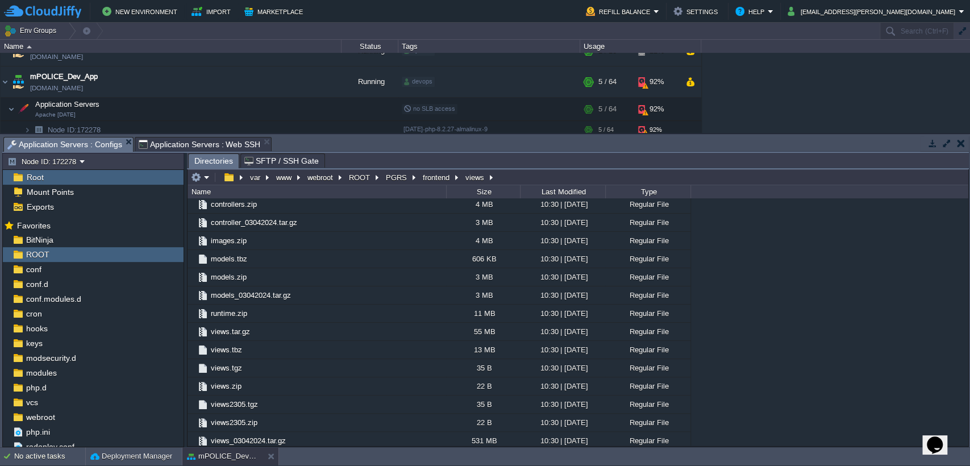
scroll to position [259, 0]
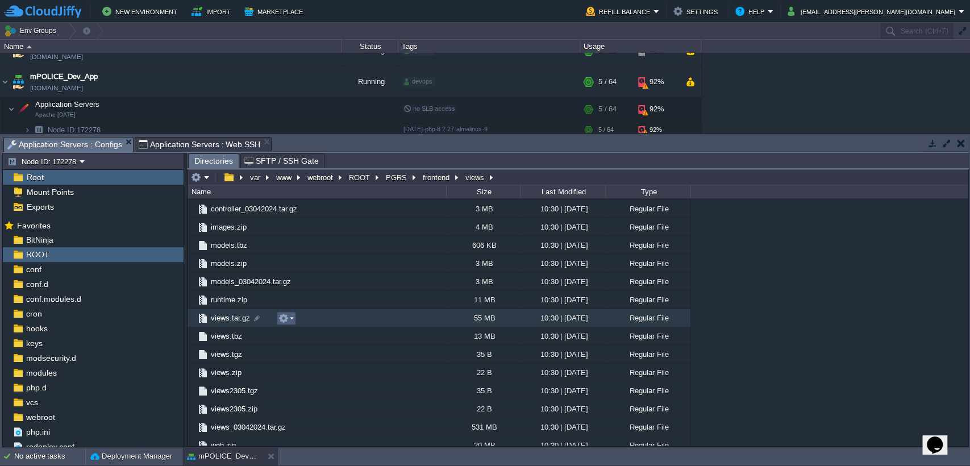
click at [293, 317] on em at bounding box center [285, 318] width 15 height 10
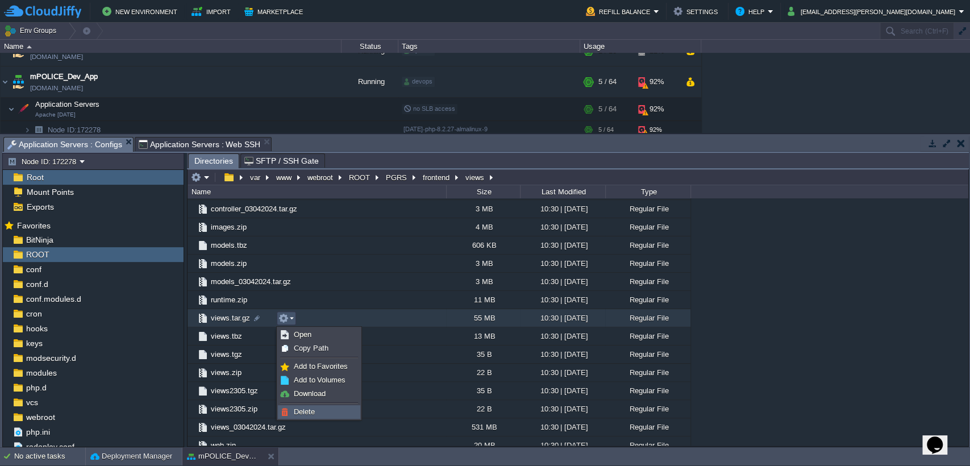
click at [307, 407] on span "Delete" at bounding box center [304, 411] width 21 height 9
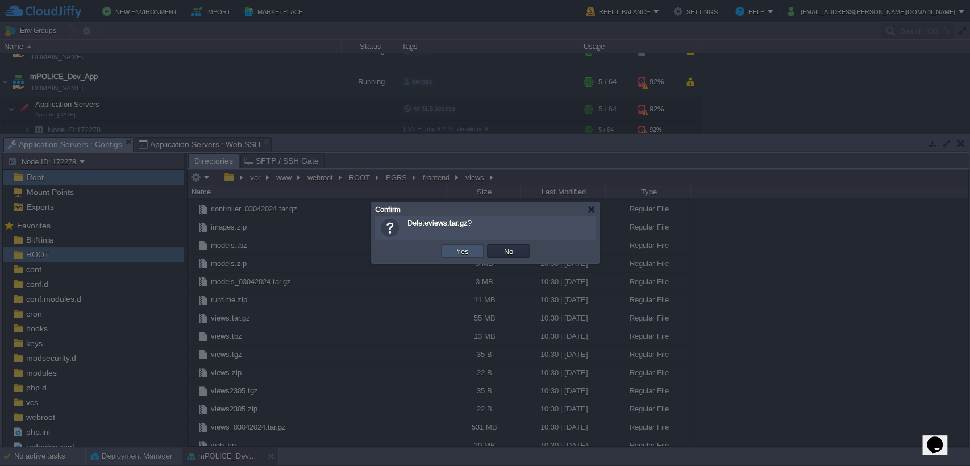
click at [469, 248] on button "Yes" at bounding box center [462, 251] width 19 height 10
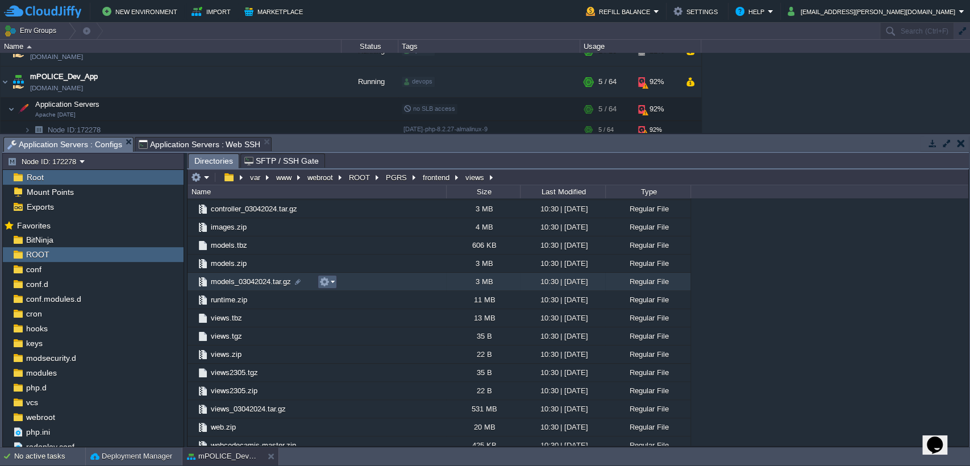
click at [327, 282] on button "button" at bounding box center [324, 282] width 10 height 10
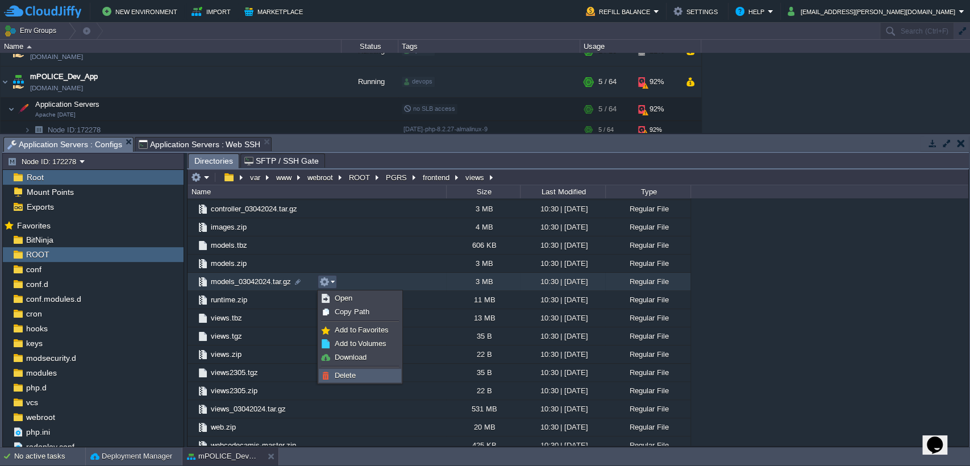
click at [344, 371] on span "Delete" at bounding box center [345, 375] width 21 height 9
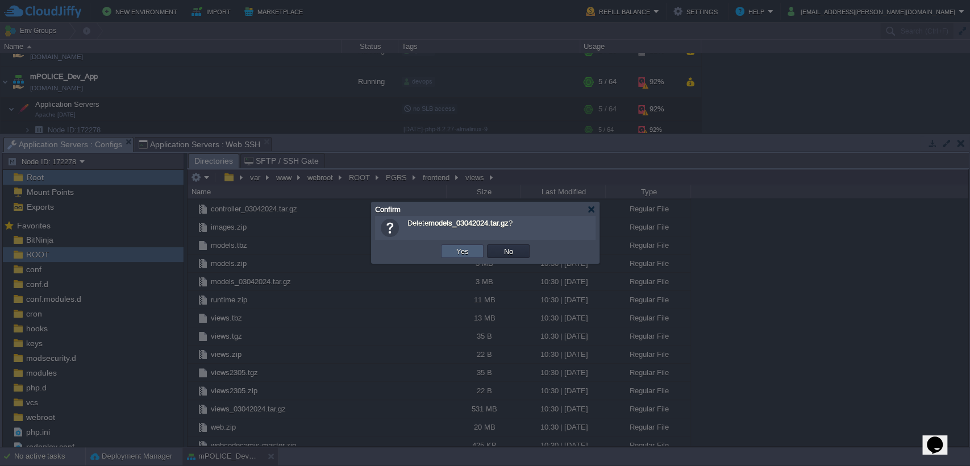
click at [450, 252] on td "Yes" at bounding box center [462, 251] width 43 height 14
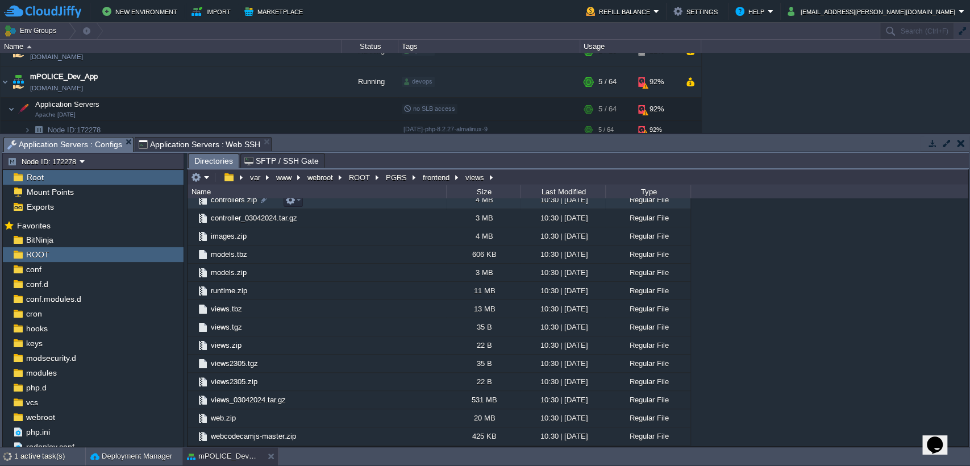
scroll to position [250, 0]
click at [337, 220] on em at bounding box center [334, 218] width 15 height 10
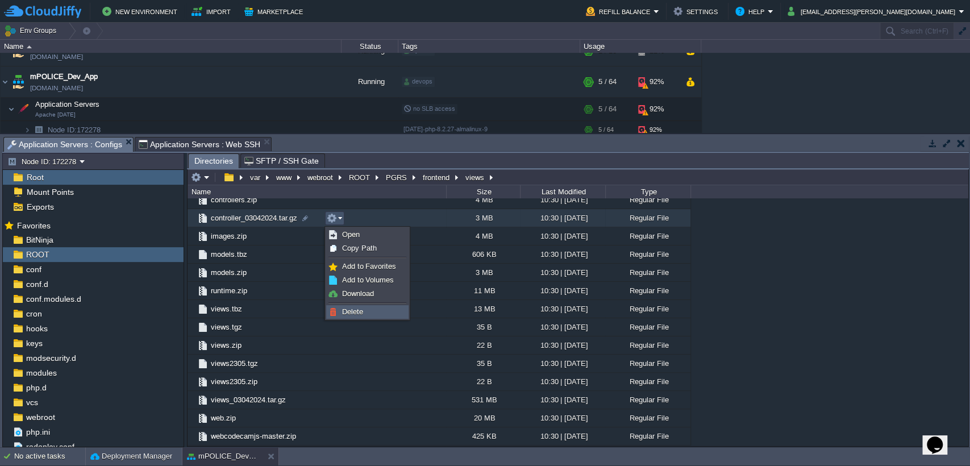
click at [348, 308] on span "Delete" at bounding box center [352, 311] width 21 height 9
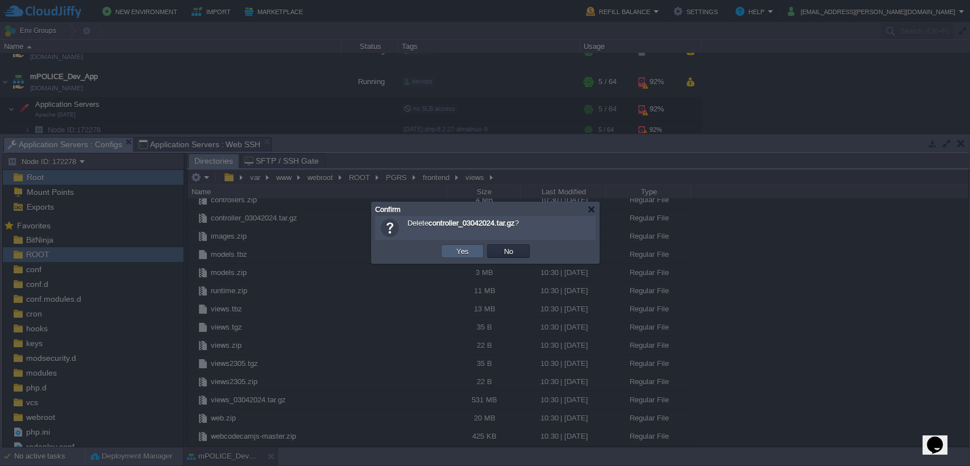
click at [453, 250] on td "Yes" at bounding box center [462, 251] width 43 height 14
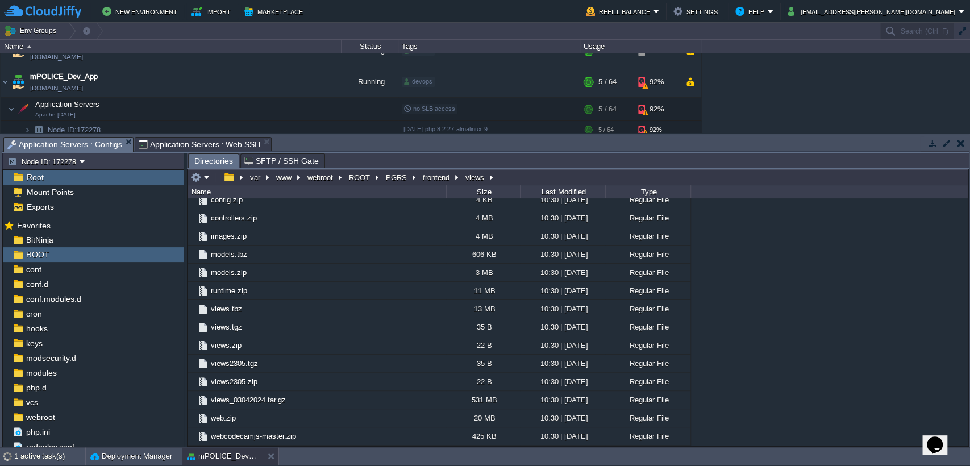
scroll to position [232, 0]
click at [321, 399] on button "button" at bounding box center [319, 399] width 10 height 10
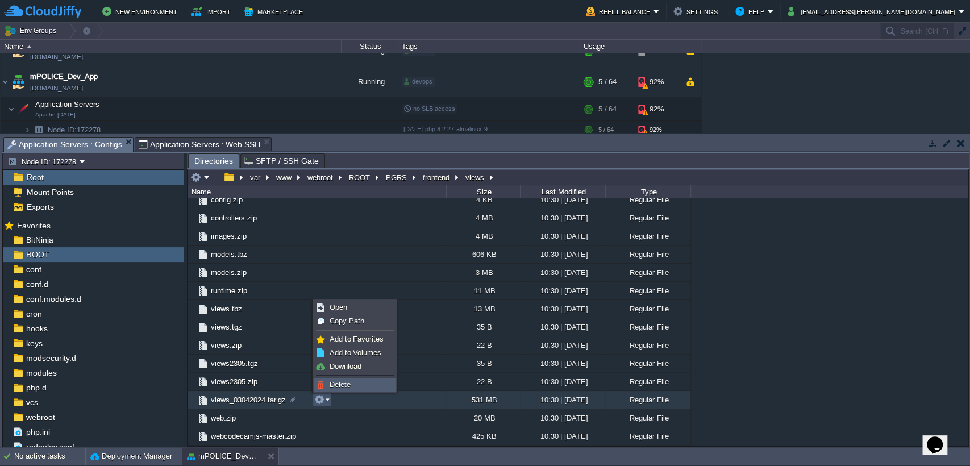
click at [354, 385] on link "Delete" at bounding box center [354, 384] width 81 height 12
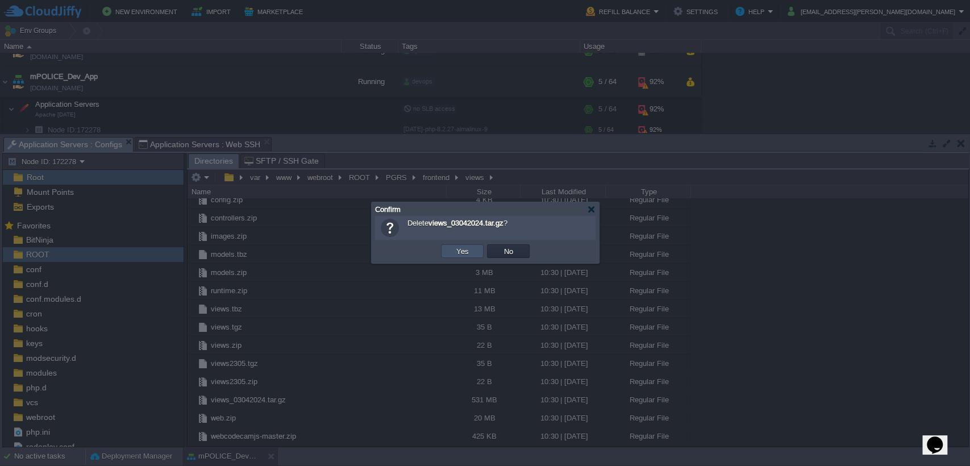
click at [463, 250] on button "Yes" at bounding box center [462, 251] width 19 height 10
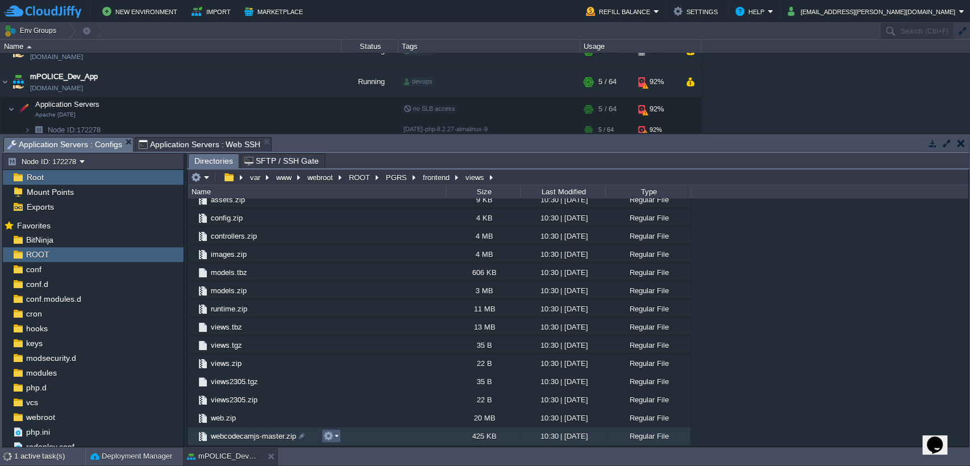
scroll to position [214, 0]
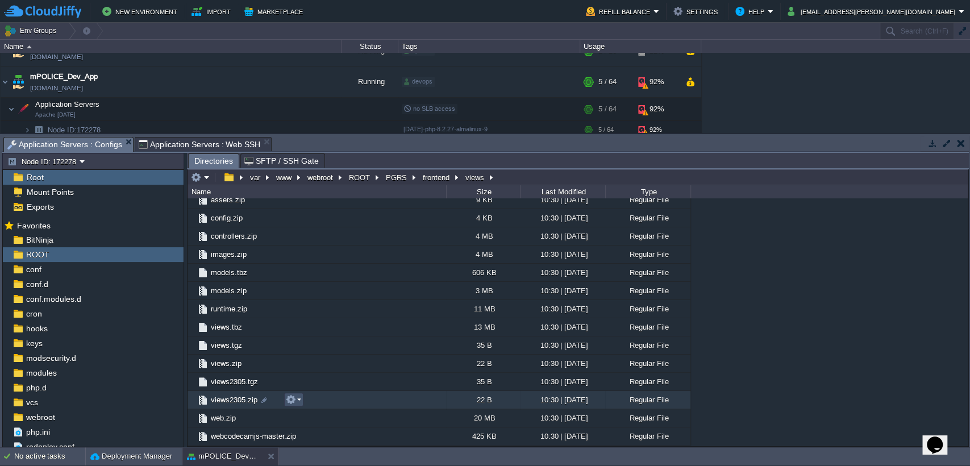
click at [295, 399] on button "button" at bounding box center [291, 399] width 10 height 10
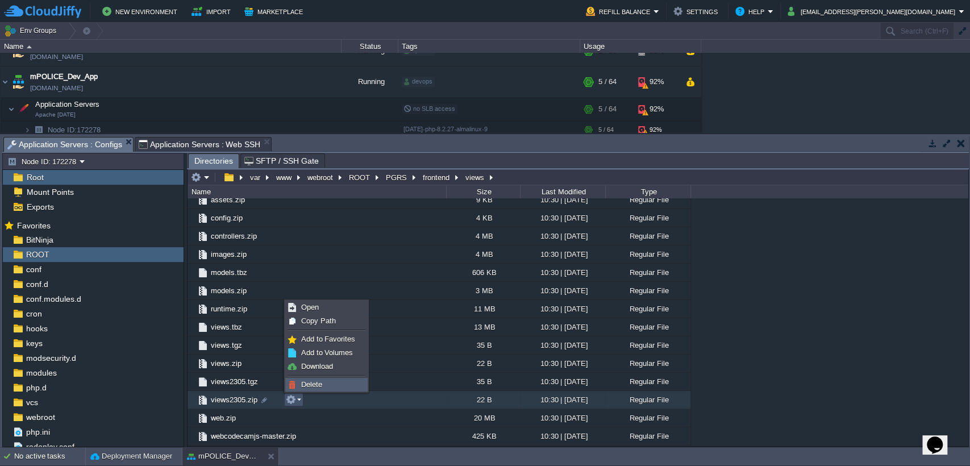
click at [327, 385] on link "Delete" at bounding box center [326, 384] width 81 height 12
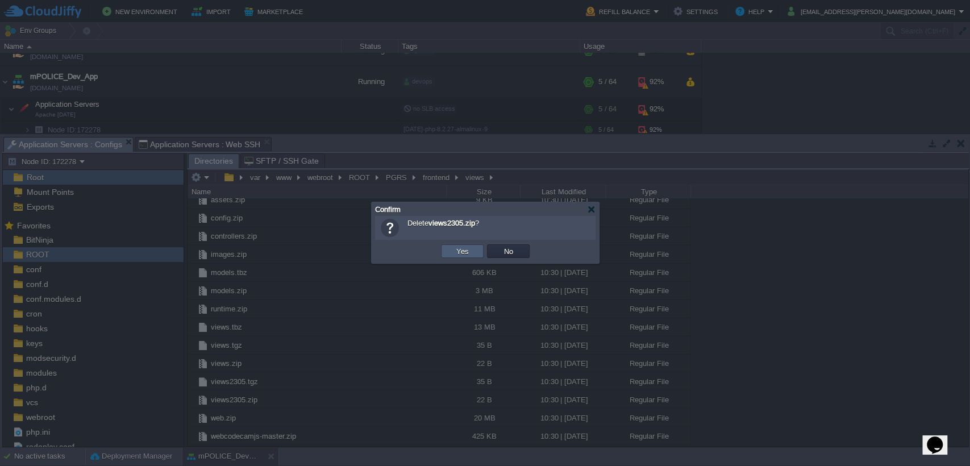
click at [463, 249] on button "Yes" at bounding box center [462, 251] width 19 height 10
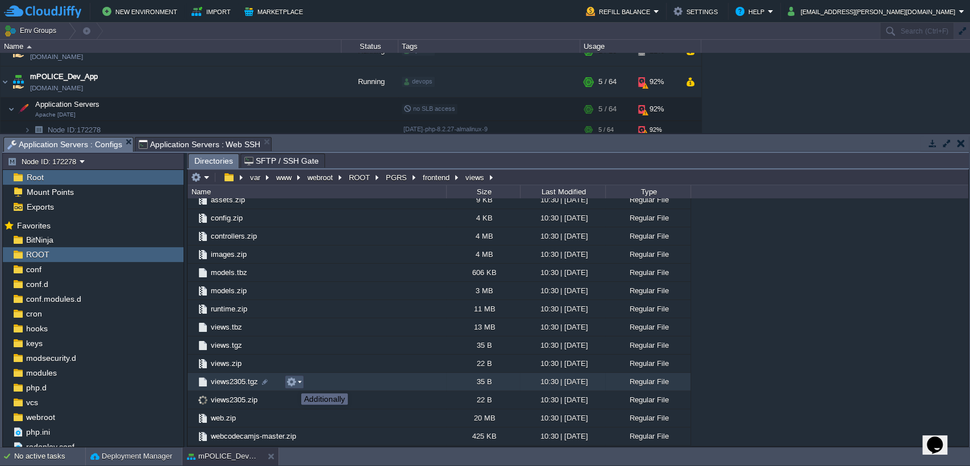
click at [293, 383] on button "button" at bounding box center [291, 382] width 10 height 10
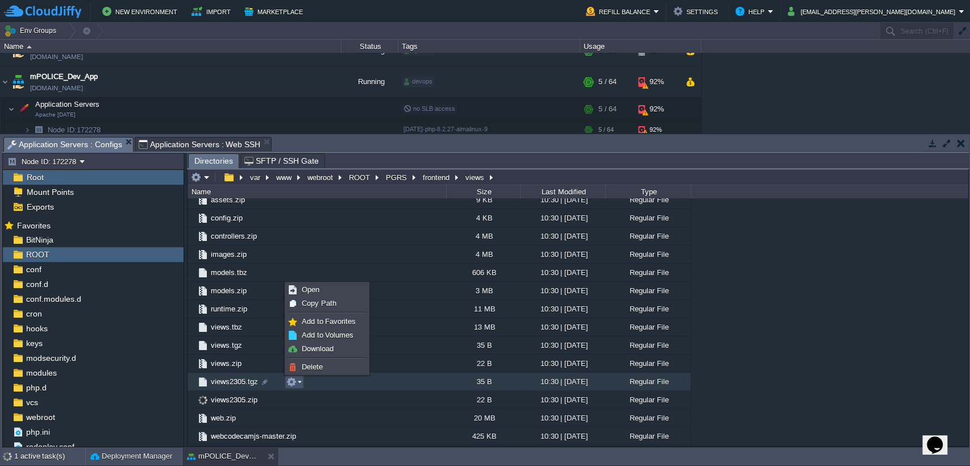
scroll to position [195, 0]
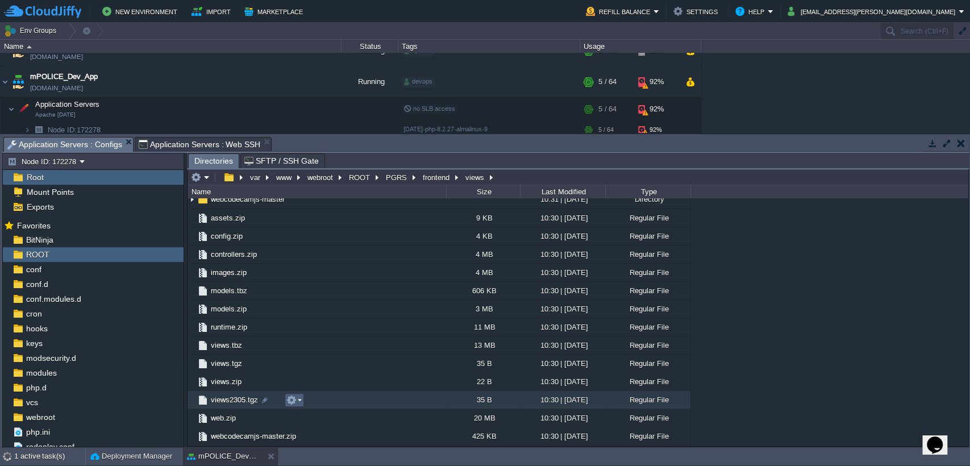
click at [298, 401] on em at bounding box center [293, 400] width 15 height 10
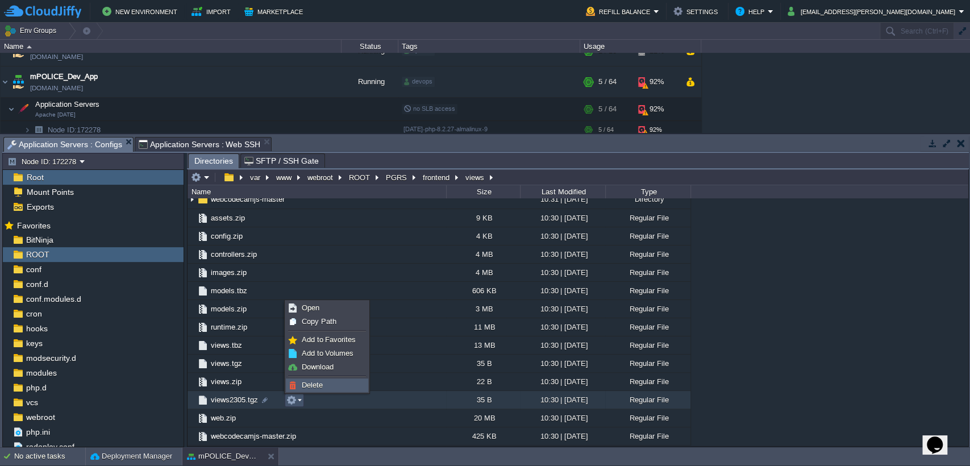
click at [323, 384] on link "Delete" at bounding box center [326, 385] width 81 height 12
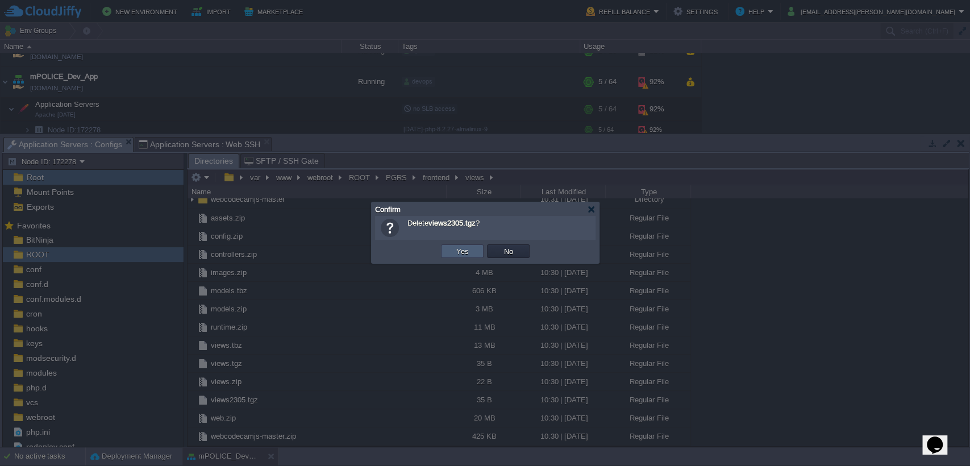
click at [466, 252] on button "Yes" at bounding box center [462, 251] width 19 height 10
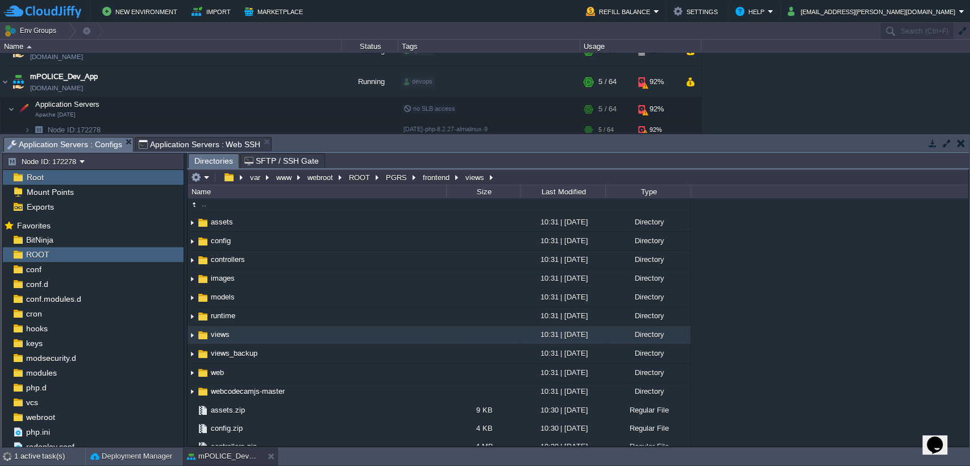
scroll to position [0, 0]
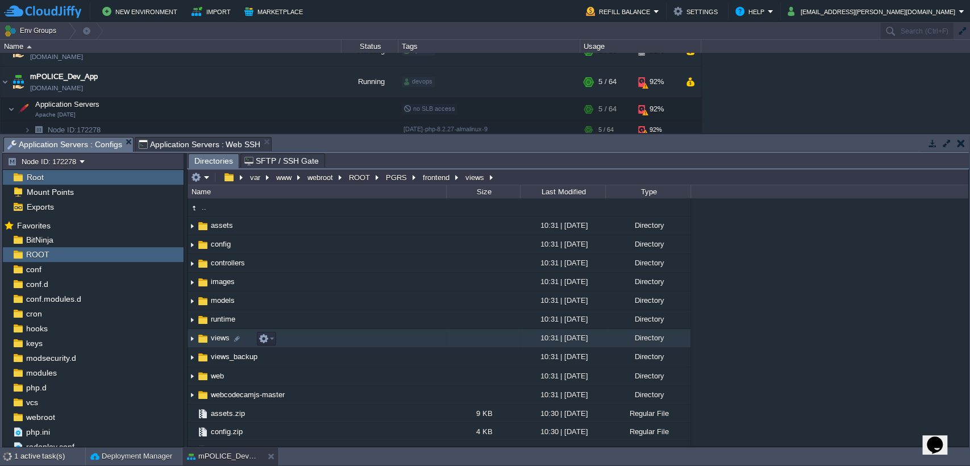
click at [222, 336] on span "views" at bounding box center [220, 338] width 22 height 10
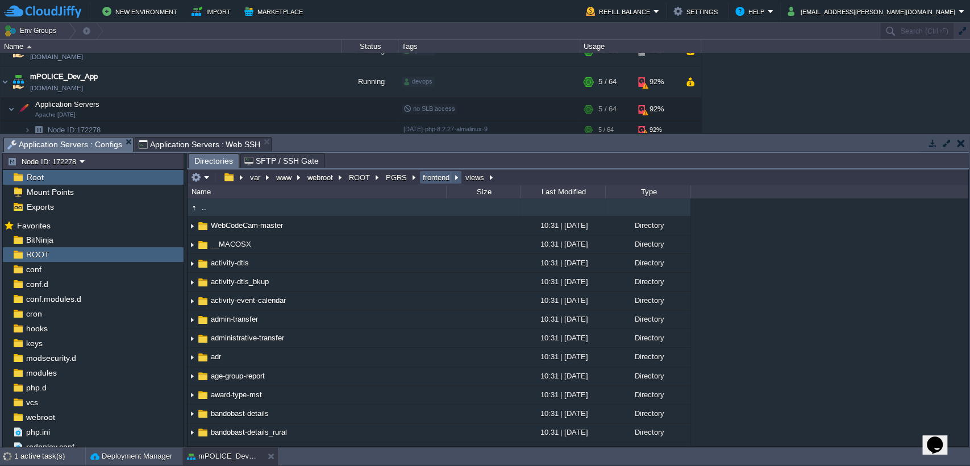
click at [432, 179] on button "frontend" at bounding box center [436, 177] width 31 height 10
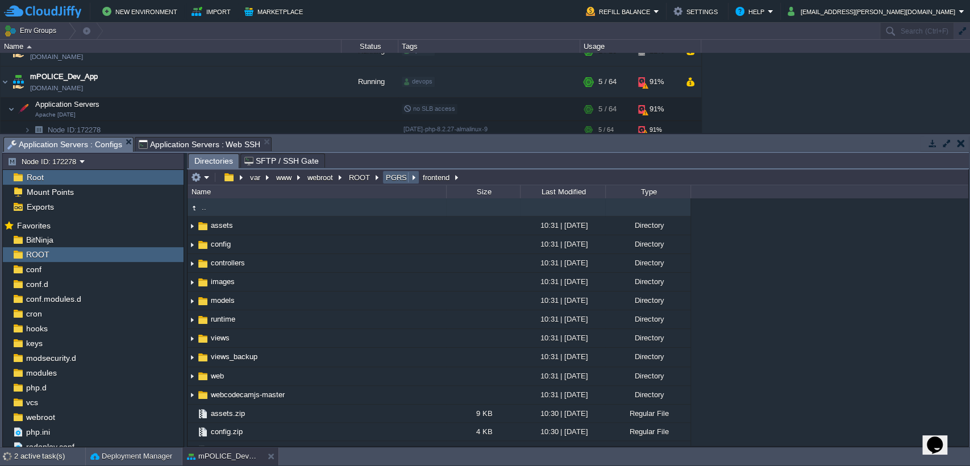
click at [392, 177] on button "PGRS" at bounding box center [397, 177] width 26 height 10
